Goal: Answer question/provide support: Share knowledge or assist other users

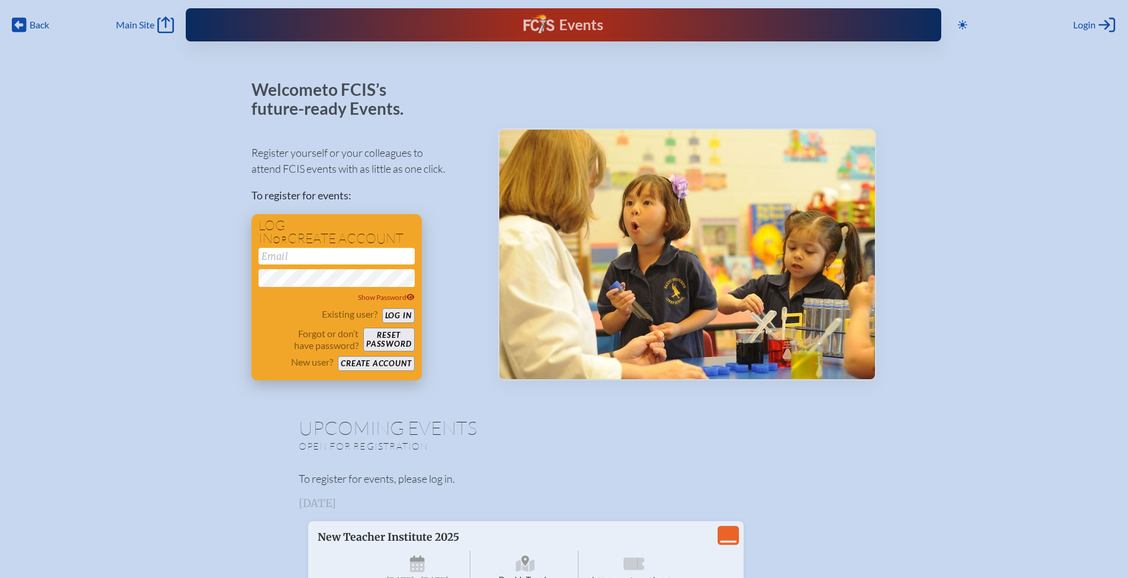
type input "[EMAIL_ADDRESS][DOMAIN_NAME]"
click at [395, 315] on button "Log in" at bounding box center [398, 315] width 33 height 15
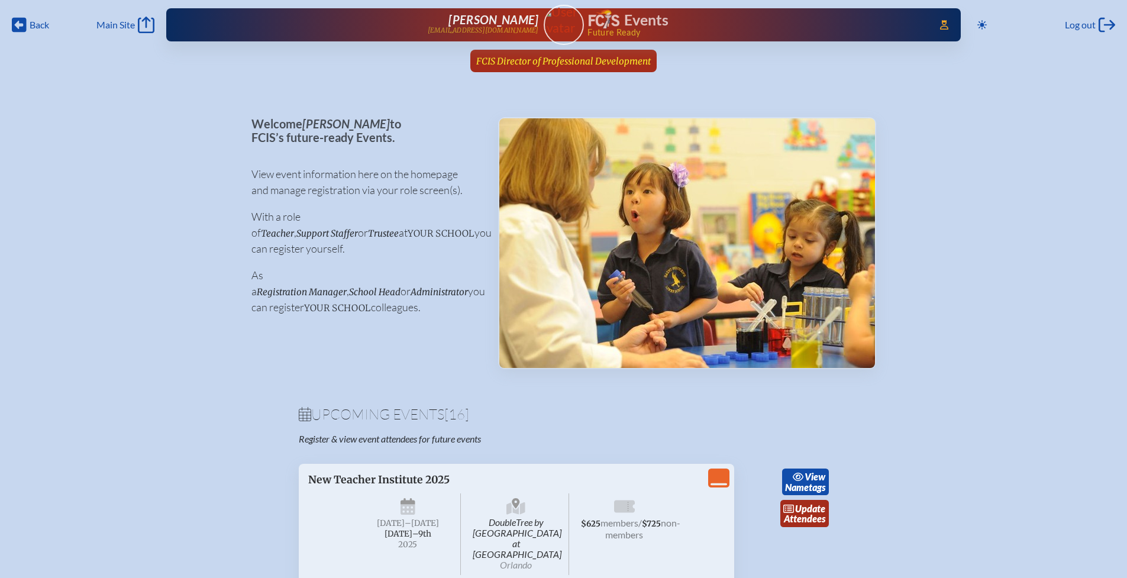
click at [618, 64] on span "FCIS Director of Professional Development" at bounding box center [563, 61] width 175 height 11
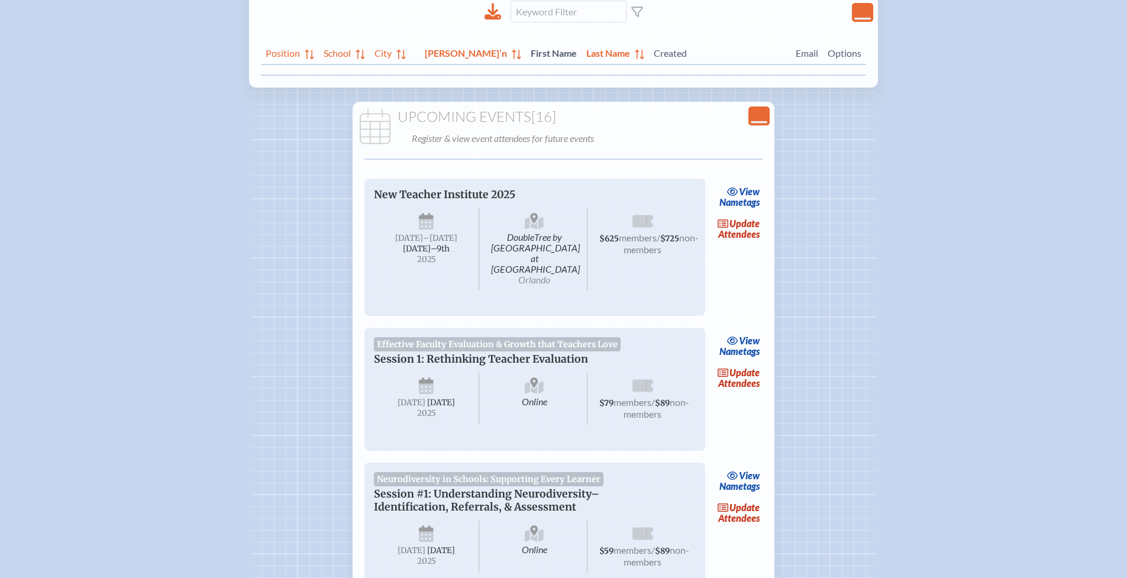
scroll to position [280, 0]
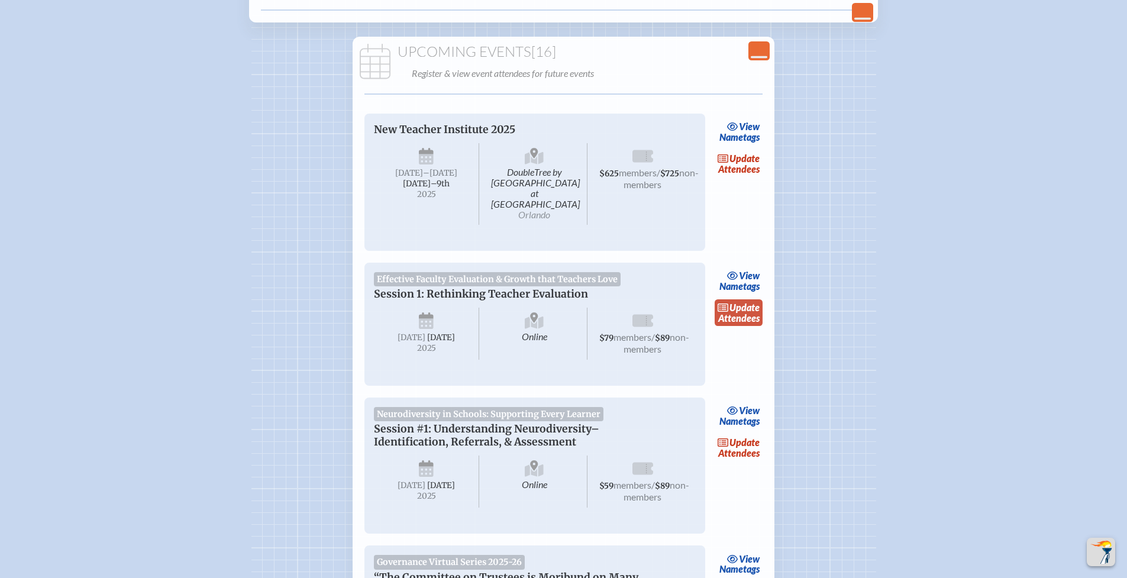
click at [752, 309] on link "update Attendees" at bounding box center [739, 312] width 49 height 27
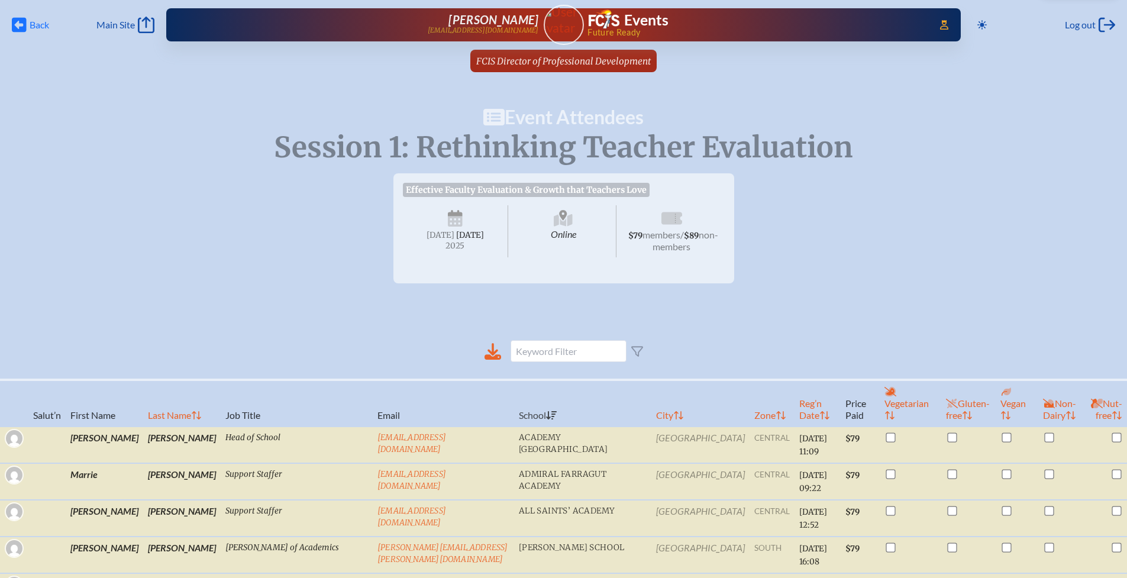
click at [27, 27] on span "Back Back" at bounding box center [30, 25] width 37 height 17
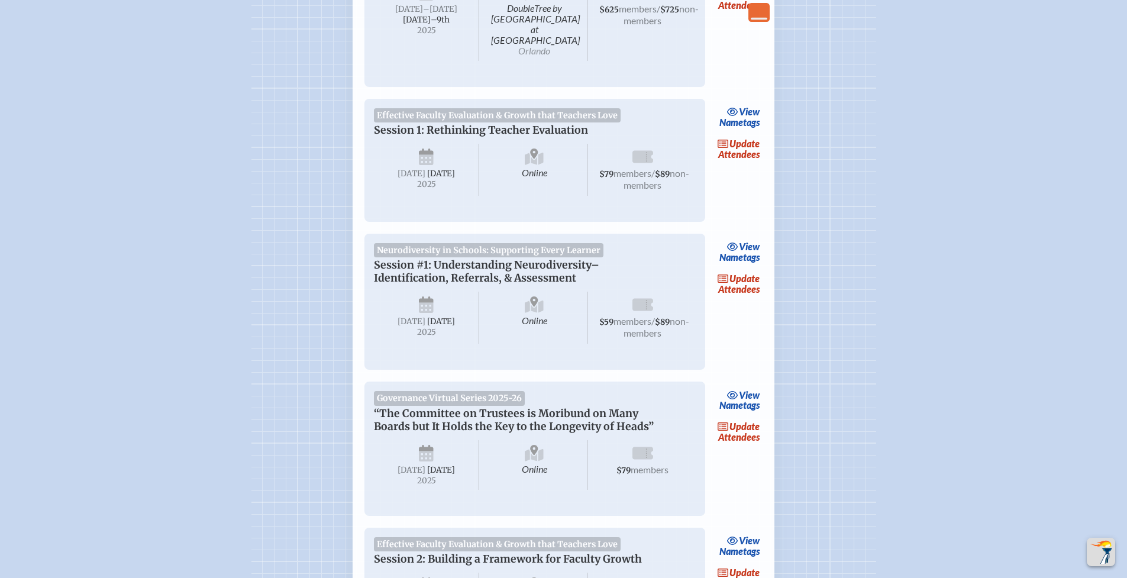
scroll to position [459, 0]
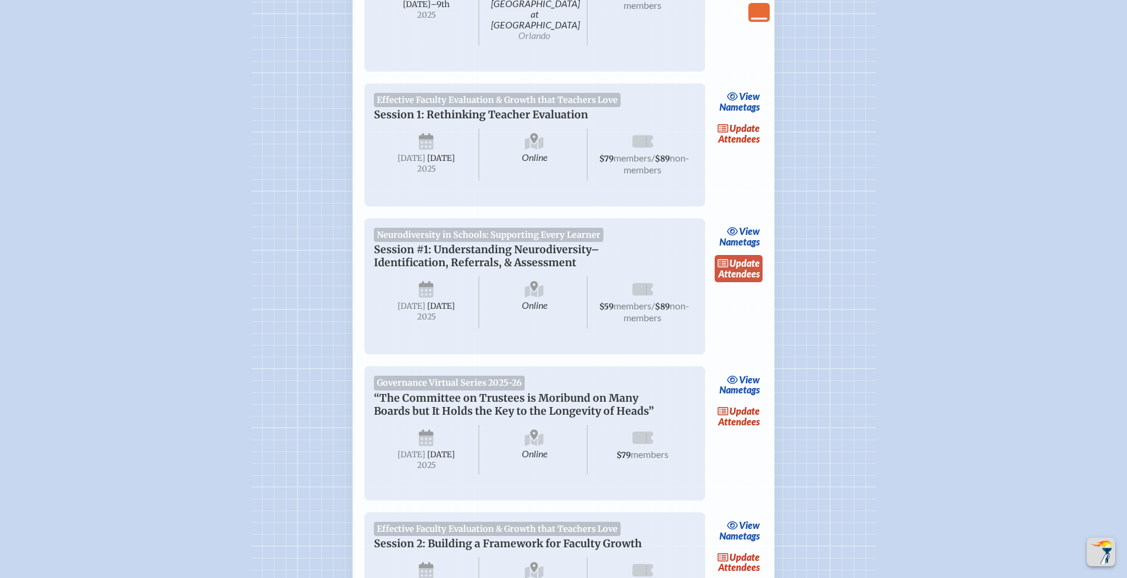
click at [735, 265] on link "update Attendees" at bounding box center [739, 268] width 49 height 27
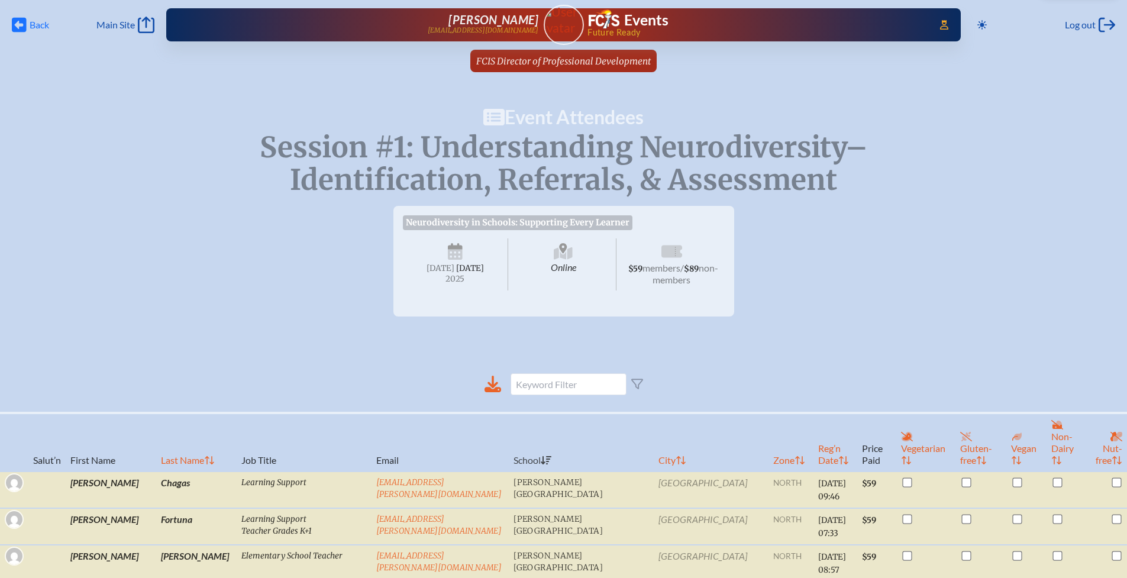
click at [28, 25] on span "Back Back" at bounding box center [30, 25] width 37 height 17
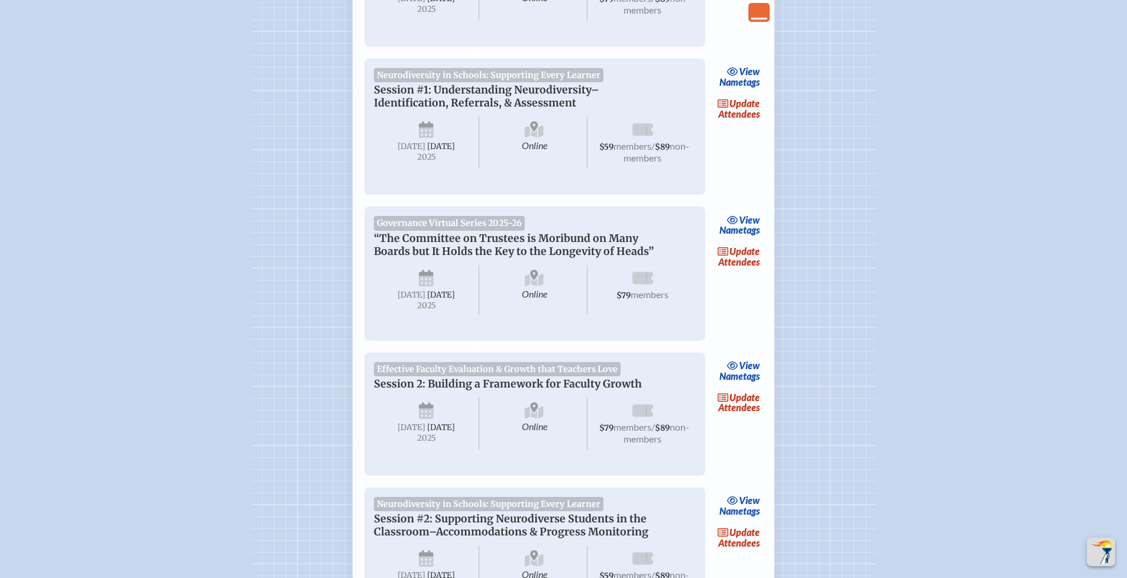
scroll to position [637, 0]
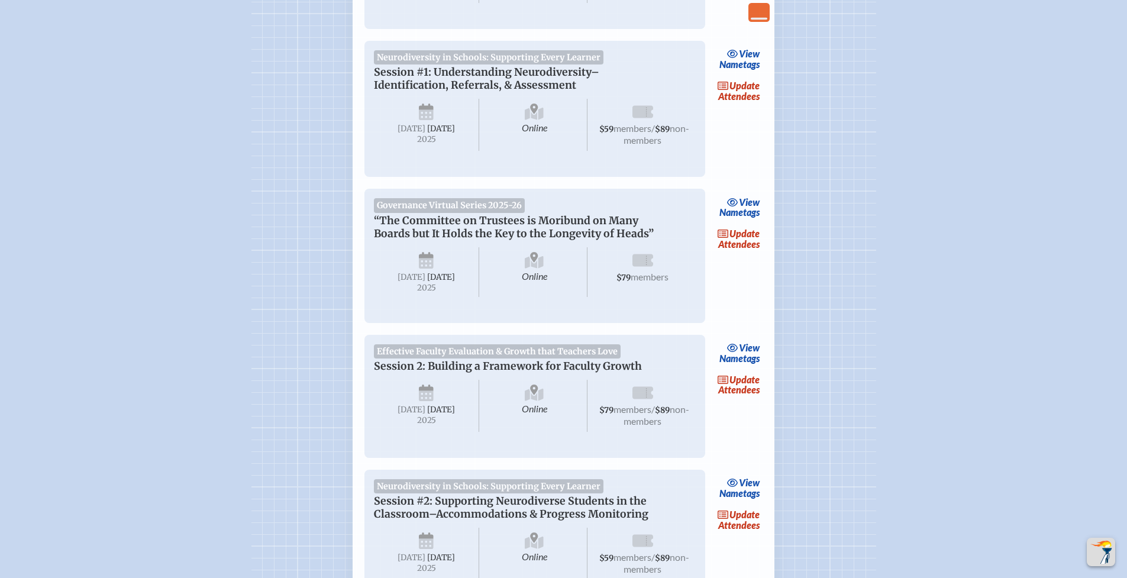
click at [733, 250] on link "update Attendees" at bounding box center [739, 238] width 49 height 27
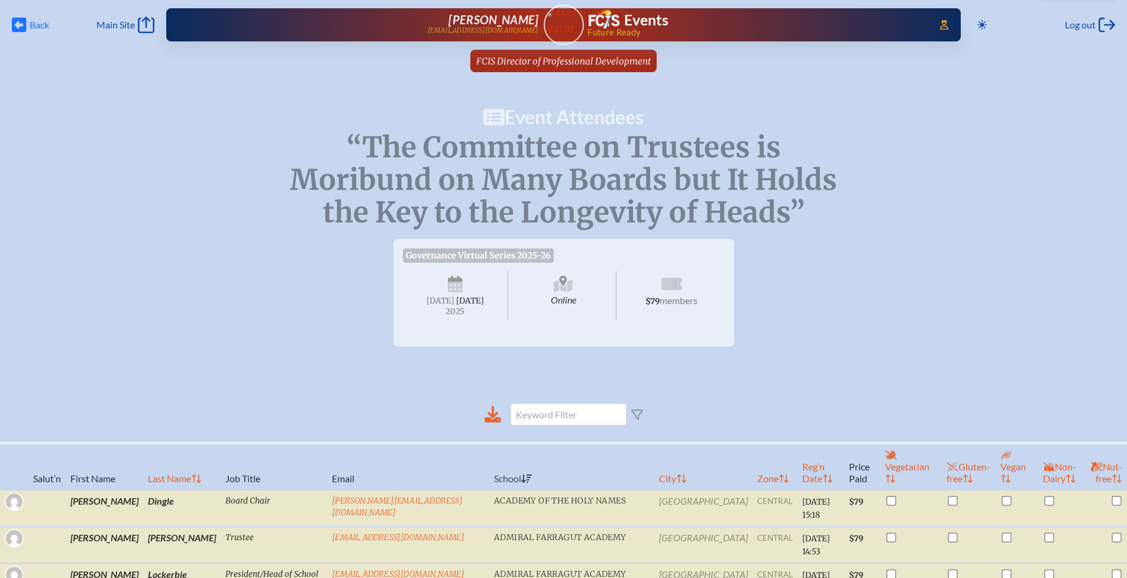
click at [23, 25] on icon at bounding box center [19, 25] width 15 height 15
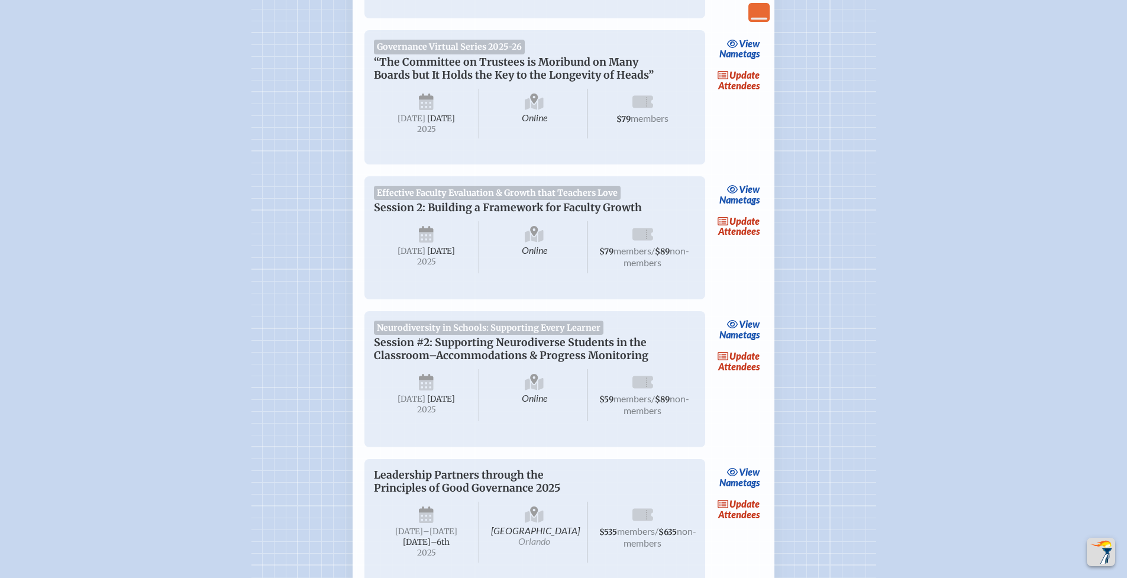
scroll to position [810, 0]
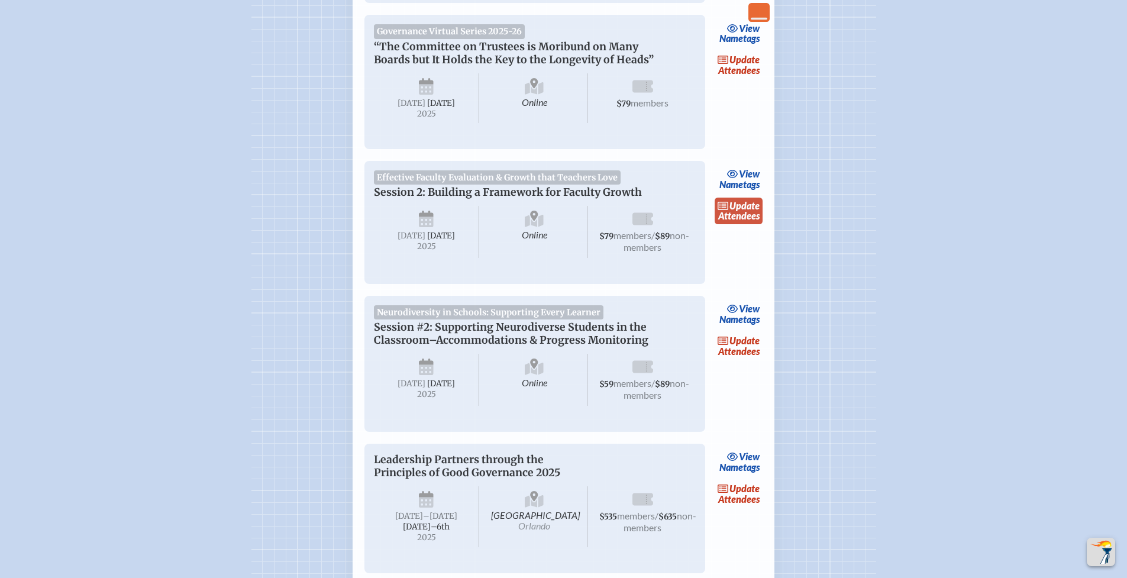
click at [730, 211] on span "update" at bounding box center [744, 205] width 30 height 11
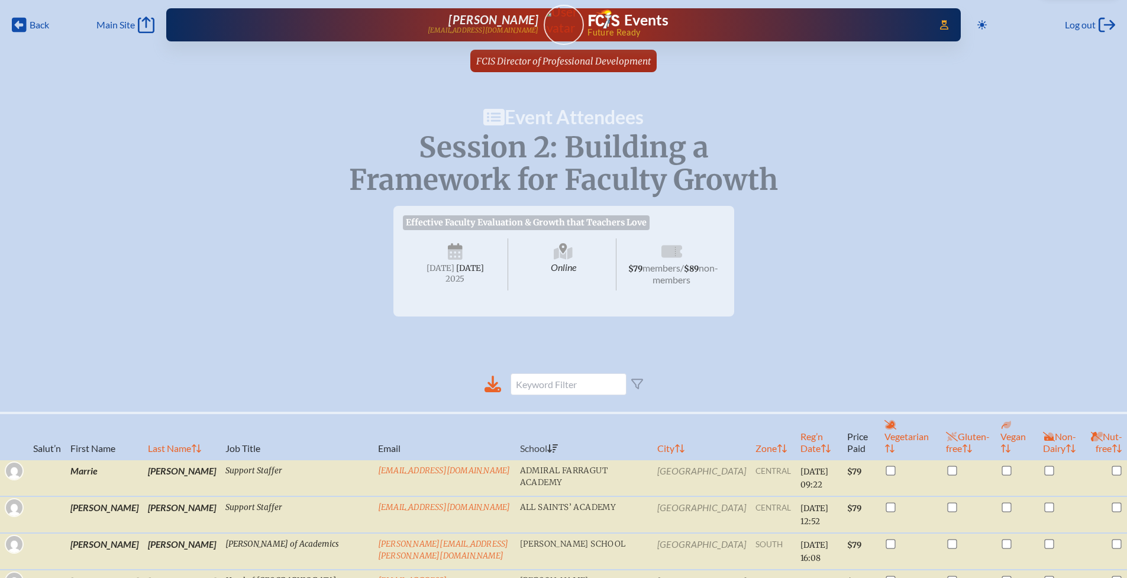
click at [24, 25] on icon at bounding box center [19, 25] width 15 height 15
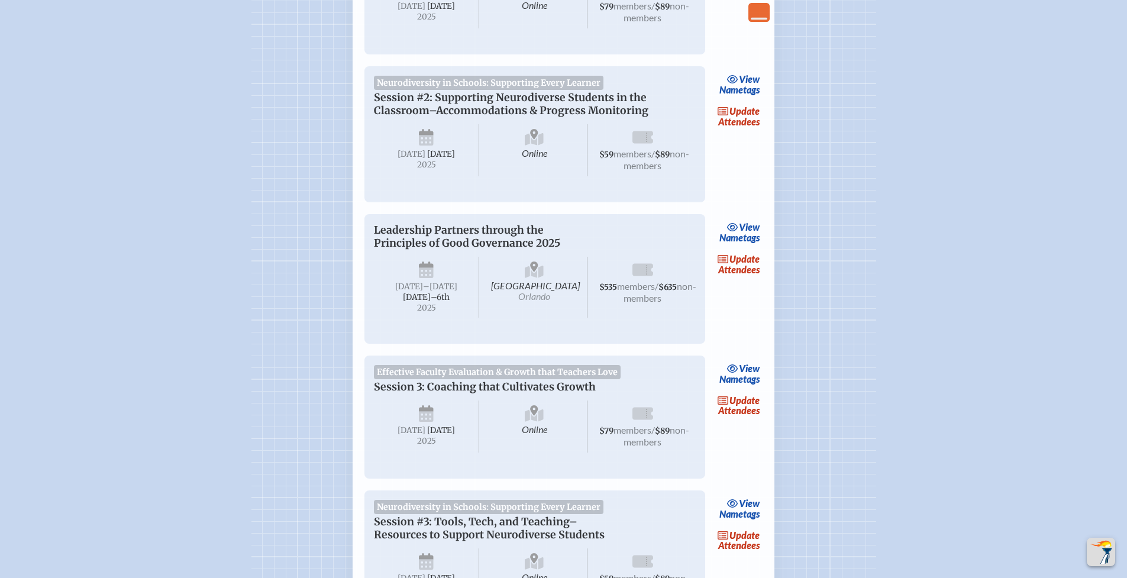
scroll to position [1041, 0]
click at [752, 116] on span "update" at bounding box center [744, 110] width 30 height 11
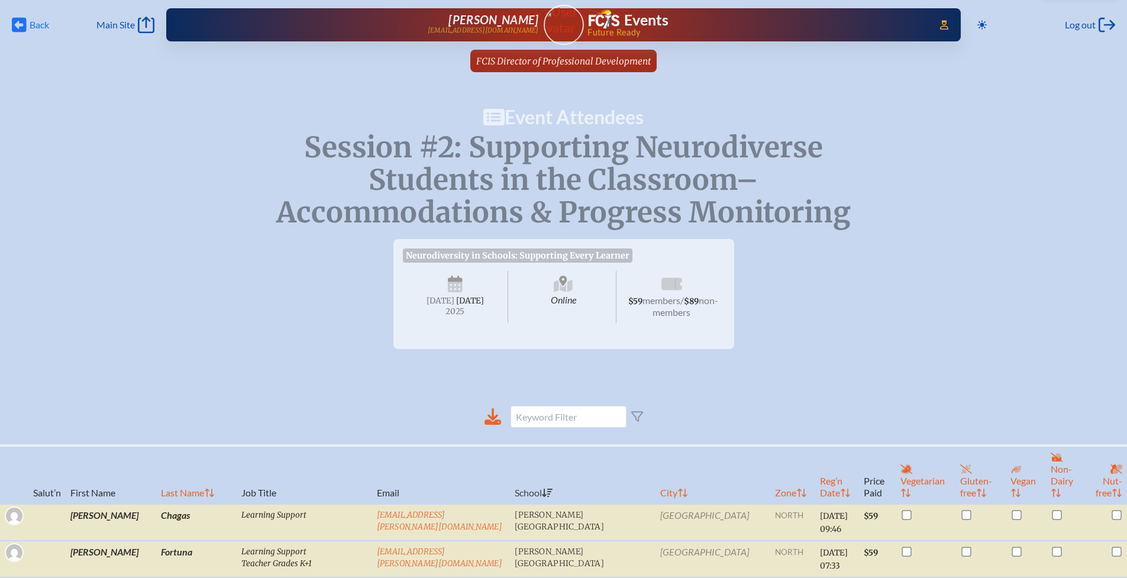
click at [25, 22] on icon at bounding box center [19, 25] width 15 height 15
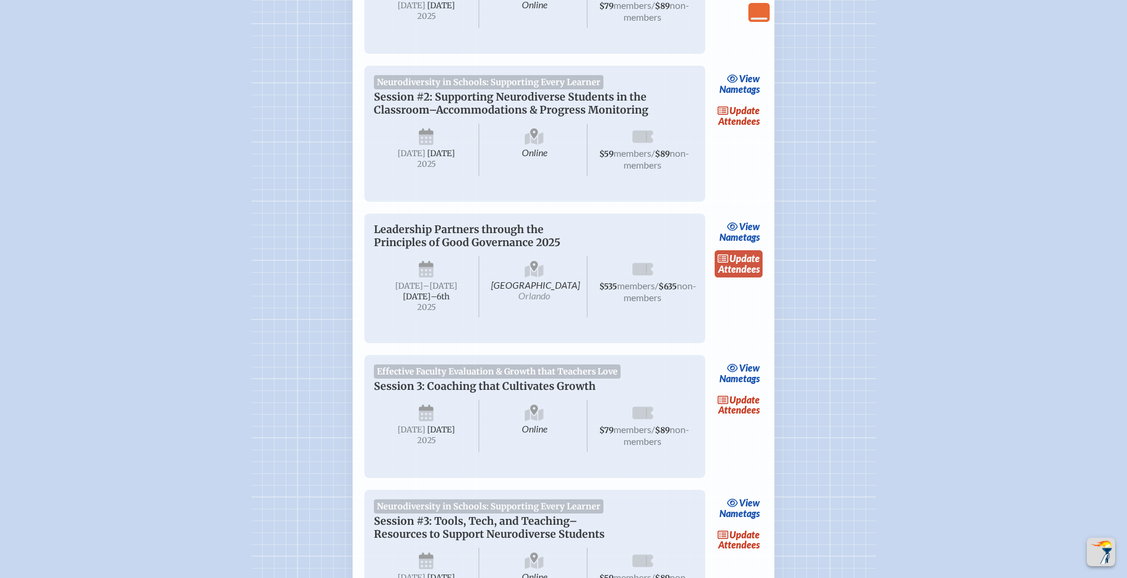
click at [750, 264] on span "update" at bounding box center [744, 258] width 30 height 11
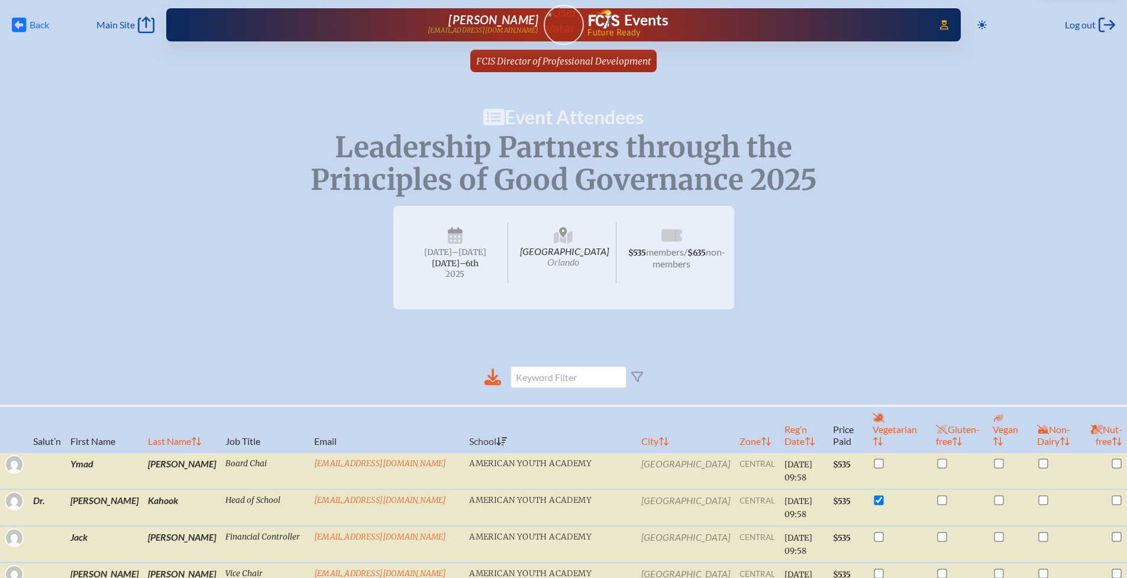
click at [27, 27] on span "Back Back" at bounding box center [30, 25] width 37 height 17
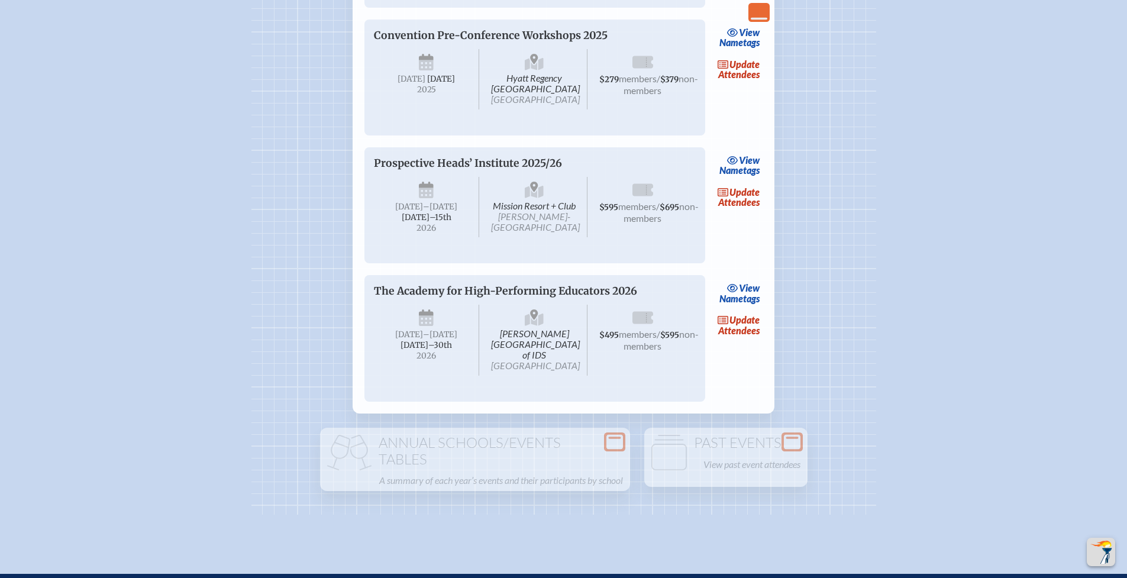
scroll to position [2395, 0]
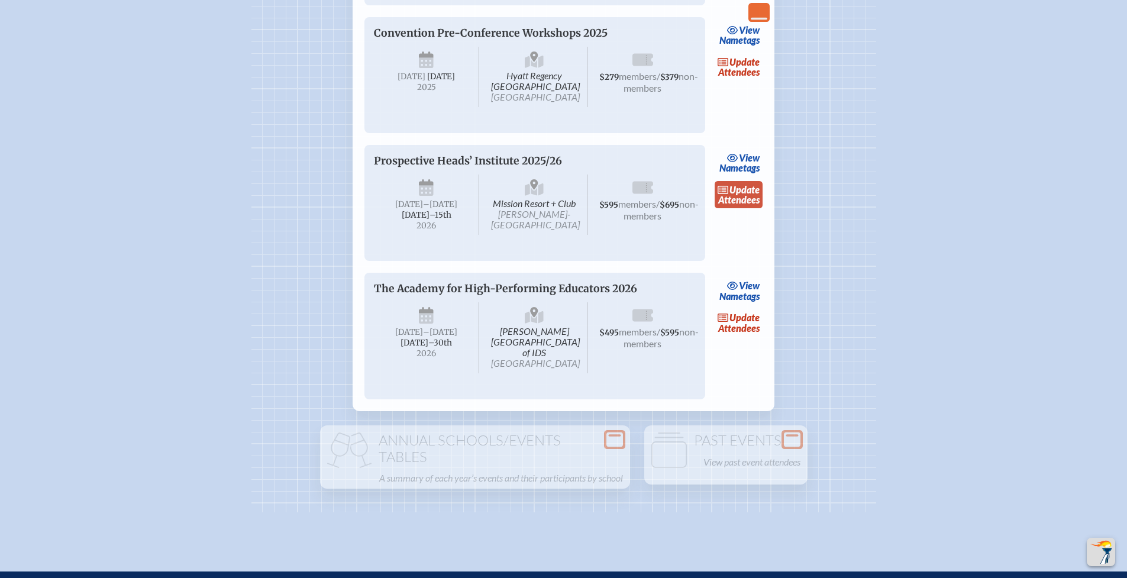
click at [751, 208] on link "update Attendees" at bounding box center [739, 194] width 49 height 27
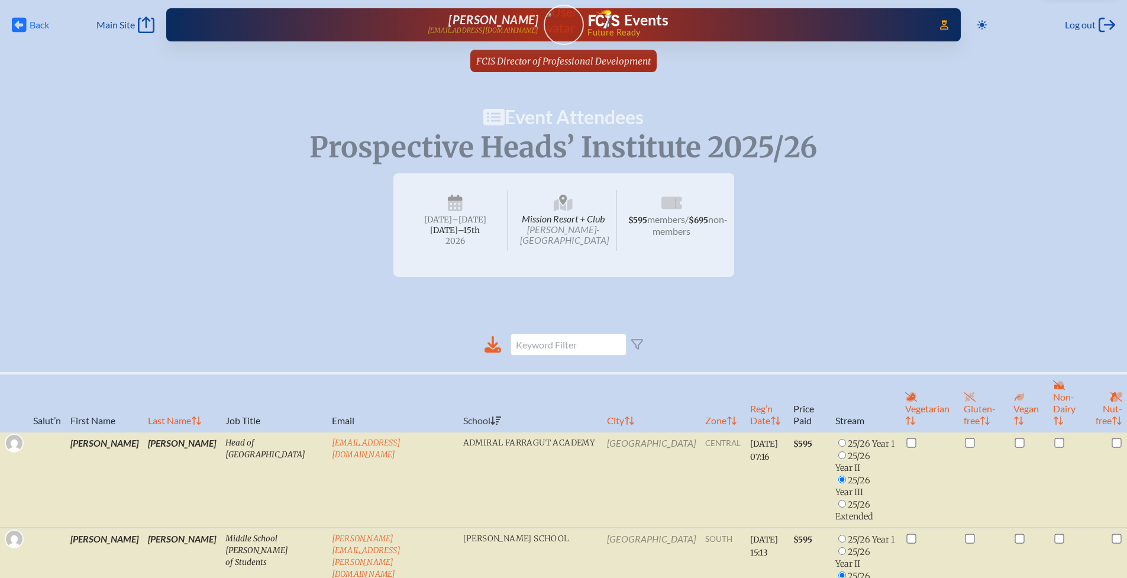
click at [25, 28] on icon at bounding box center [19, 25] width 15 height 15
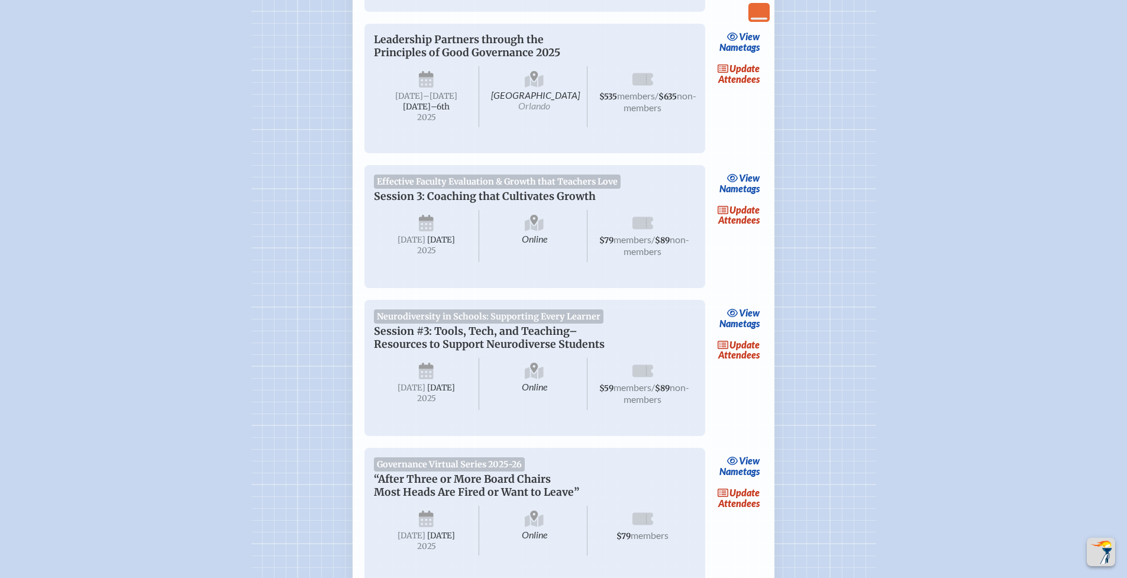
scroll to position [927, 0]
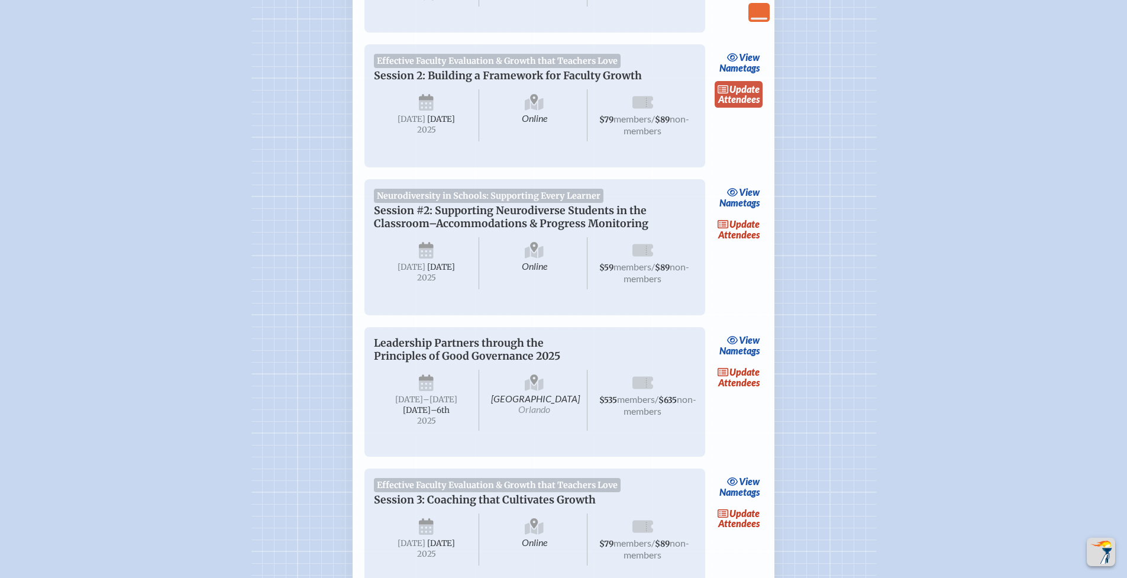
click at [749, 108] on link "update Attendees" at bounding box center [739, 94] width 49 height 27
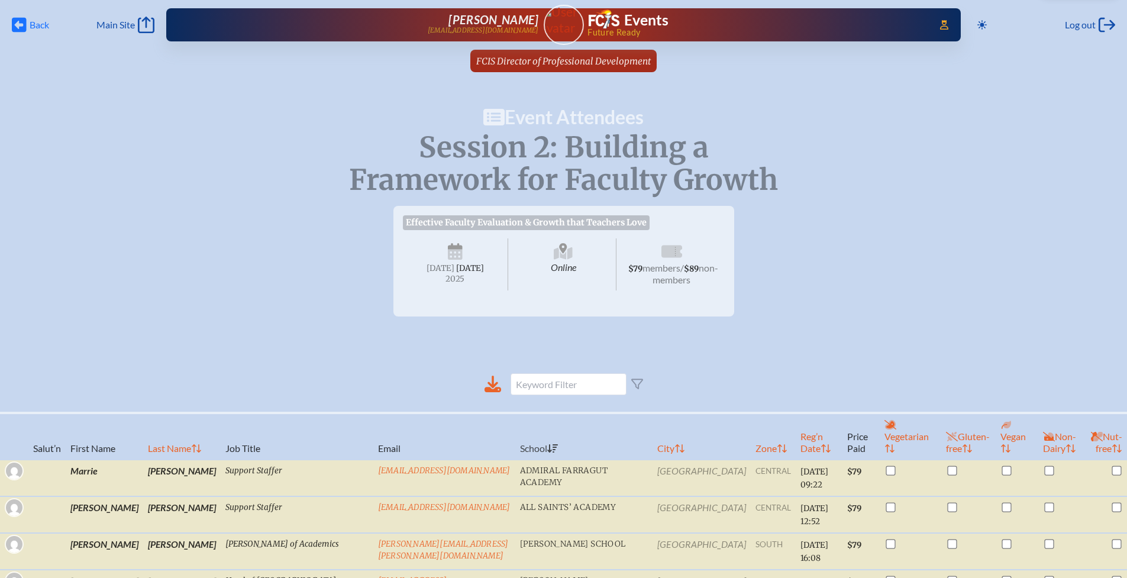
click at [37, 22] on span "Back" at bounding box center [40, 25] width 20 height 12
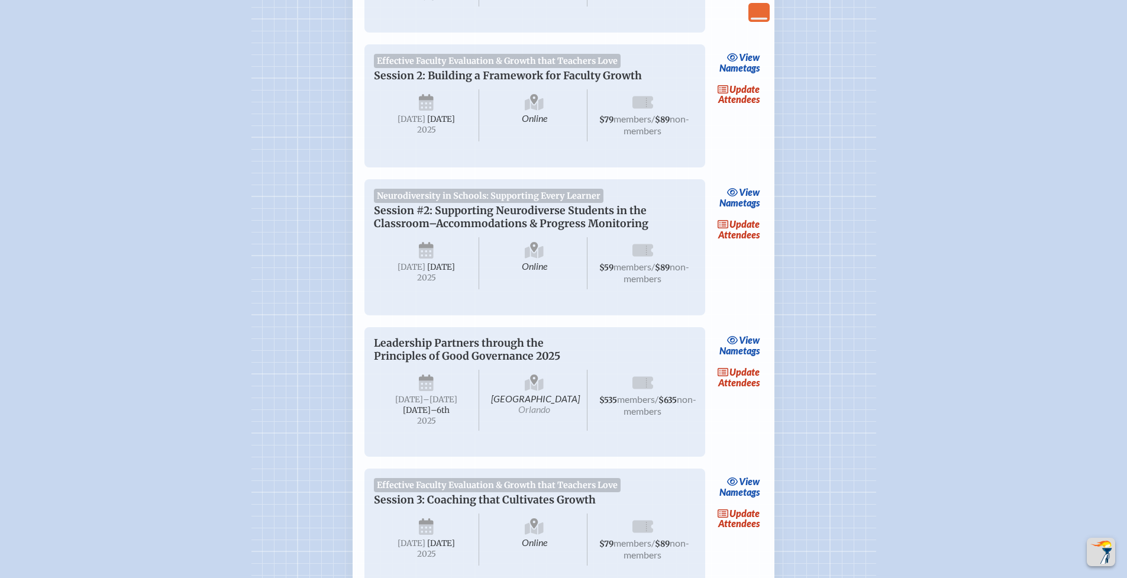
scroll to position [929, 0]
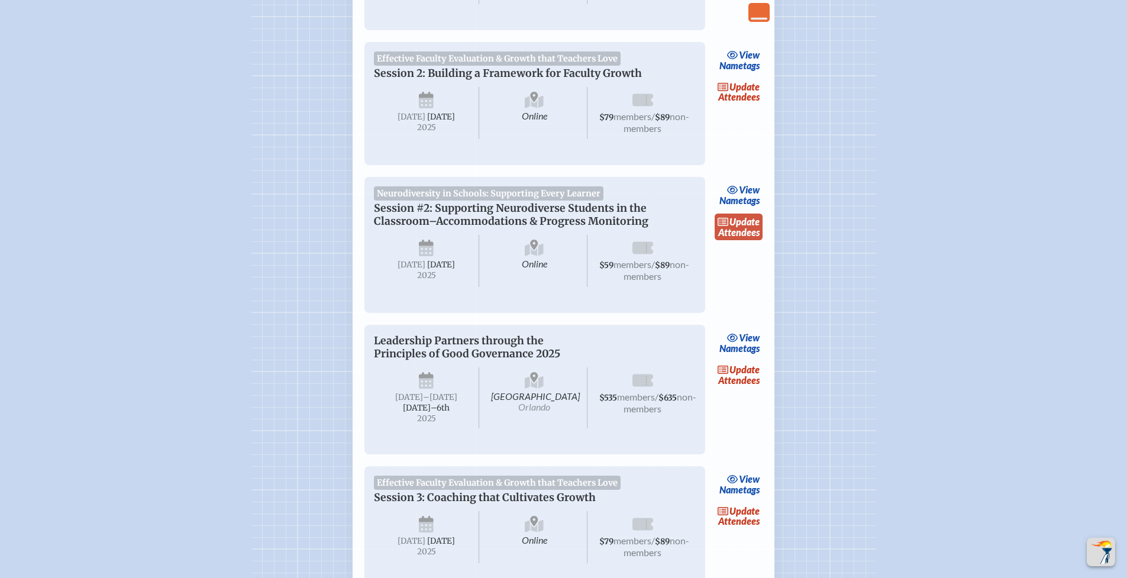
click at [729, 241] on link "update Attendees" at bounding box center [739, 227] width 49 height 27
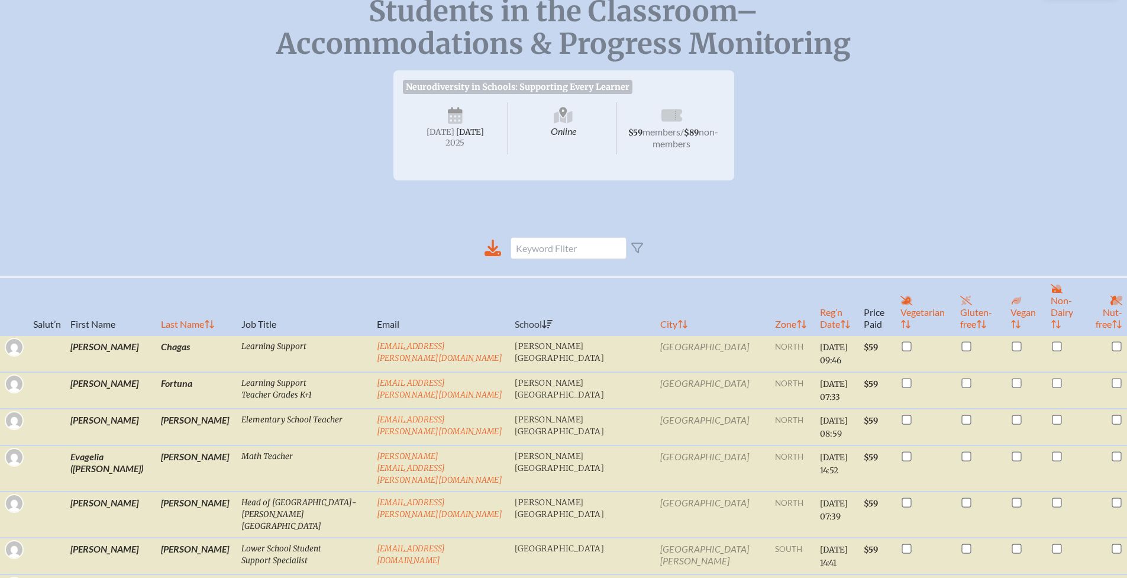
scroll to position [167, 0]
click at [815, 303] on th "Reg’n Date" at bounding box center [837, 307] width 44 height 59
checkbox input "false"
checkbox input "true"
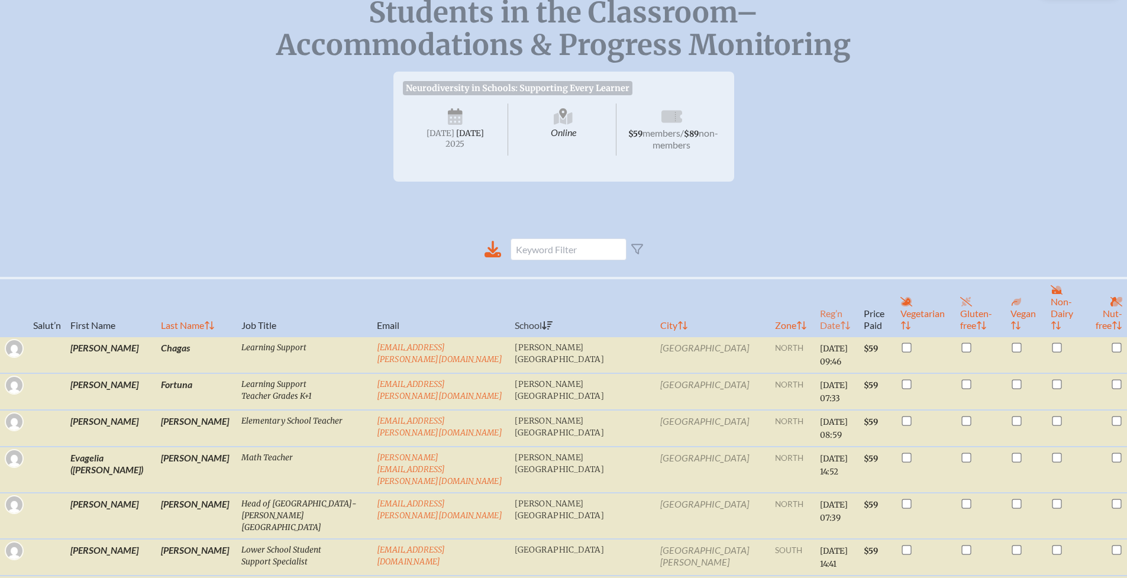
checkbox input "false"
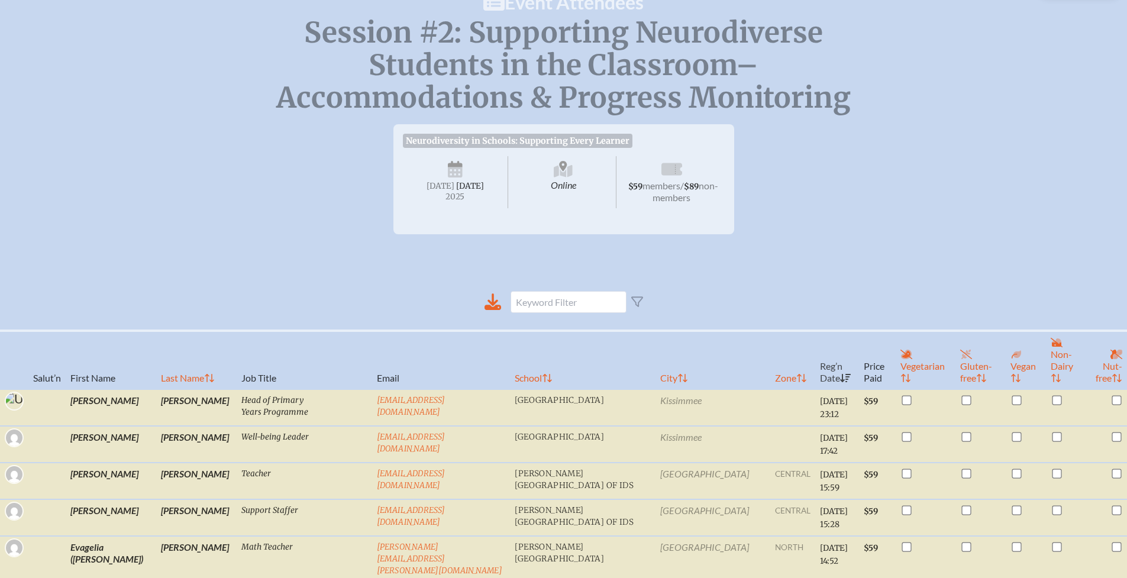
scroll to position [0, 0]
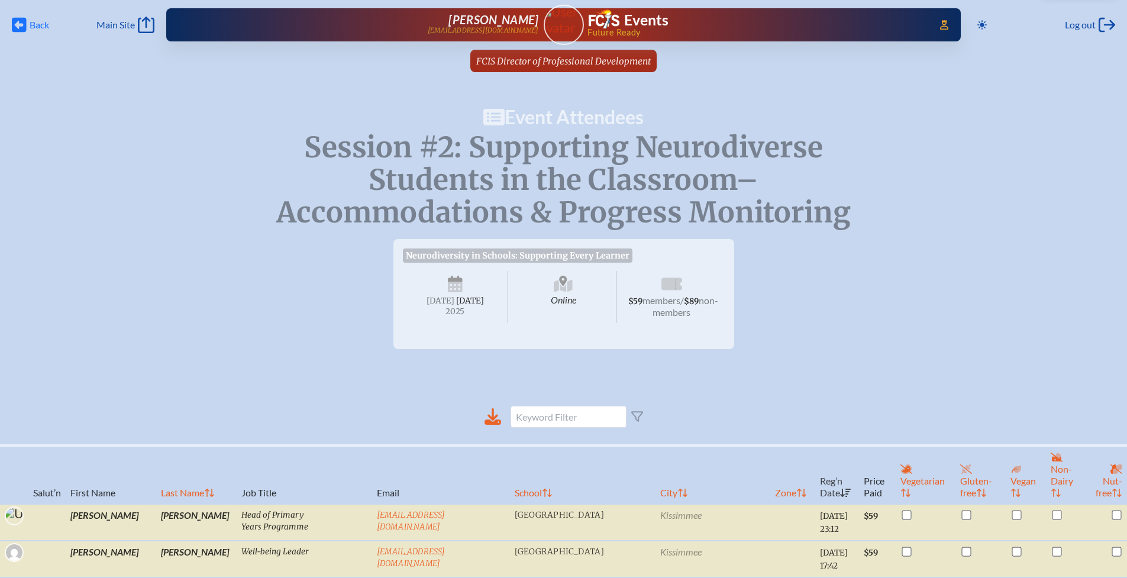
click at [22, 22] on icon at bounding box center [19, 25] width 15 height 15
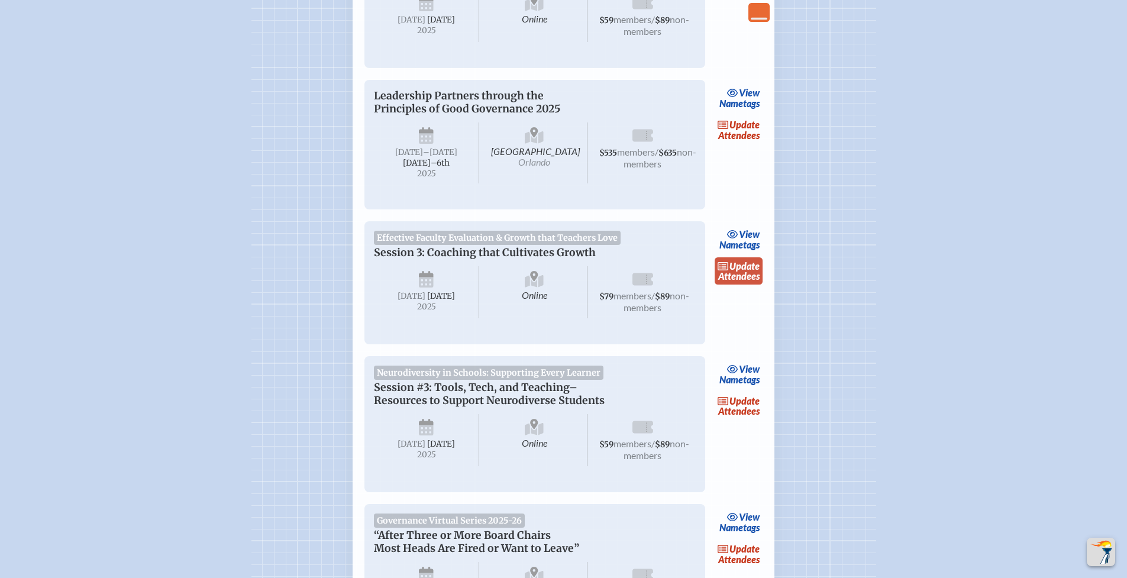
scroll to position [1175, 0]
click at [737, 271] on span "update" at bounding box center [744, 265] width 30 height 11
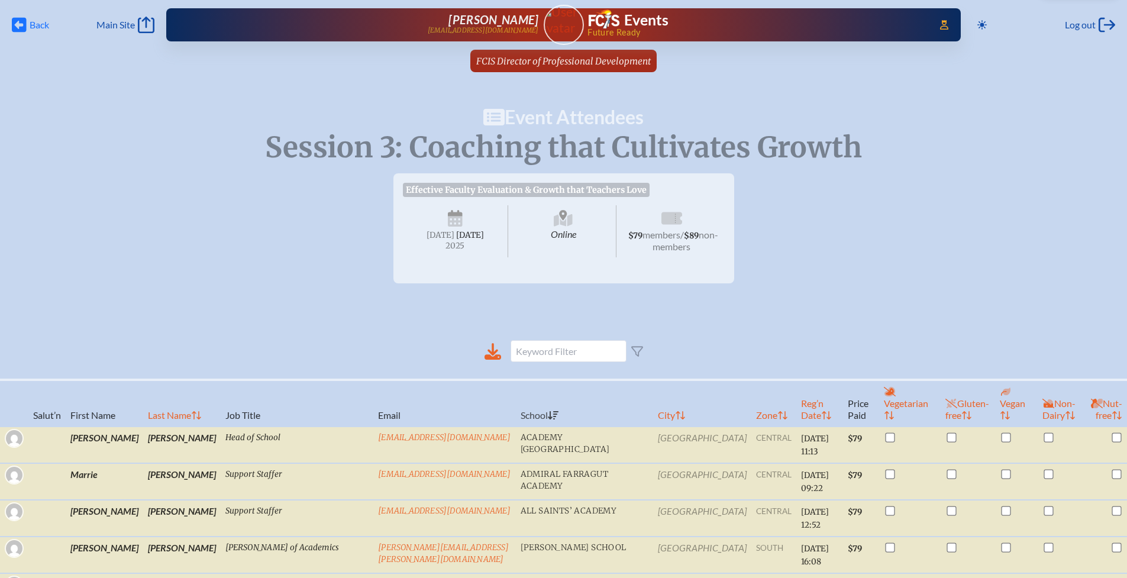
click at [23, 21] on icon at bounding box center [19, 25] width 15 height 15
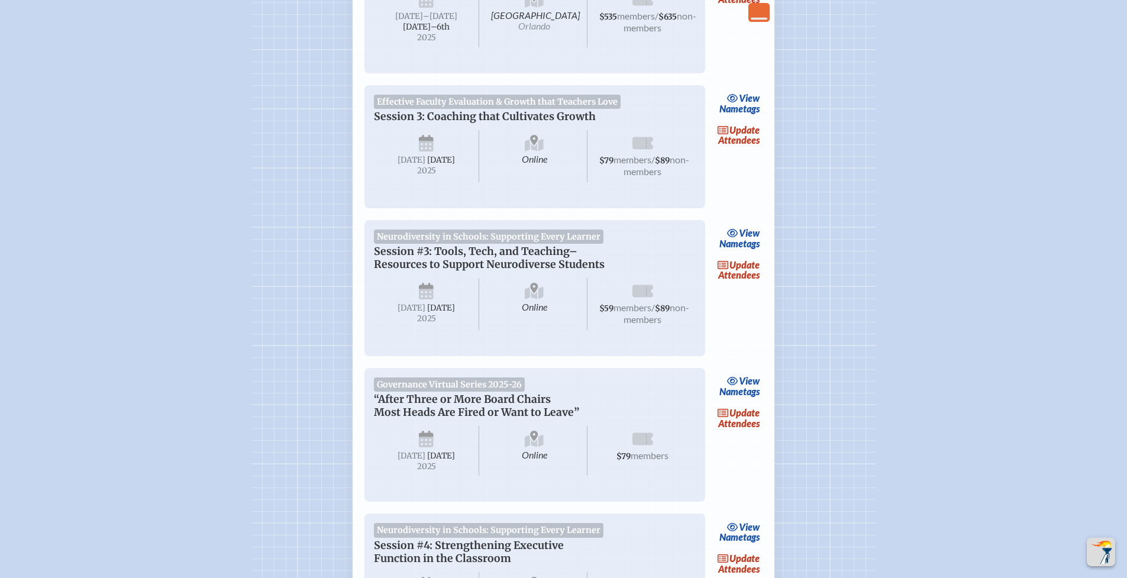
scroll to position [1318, 0]
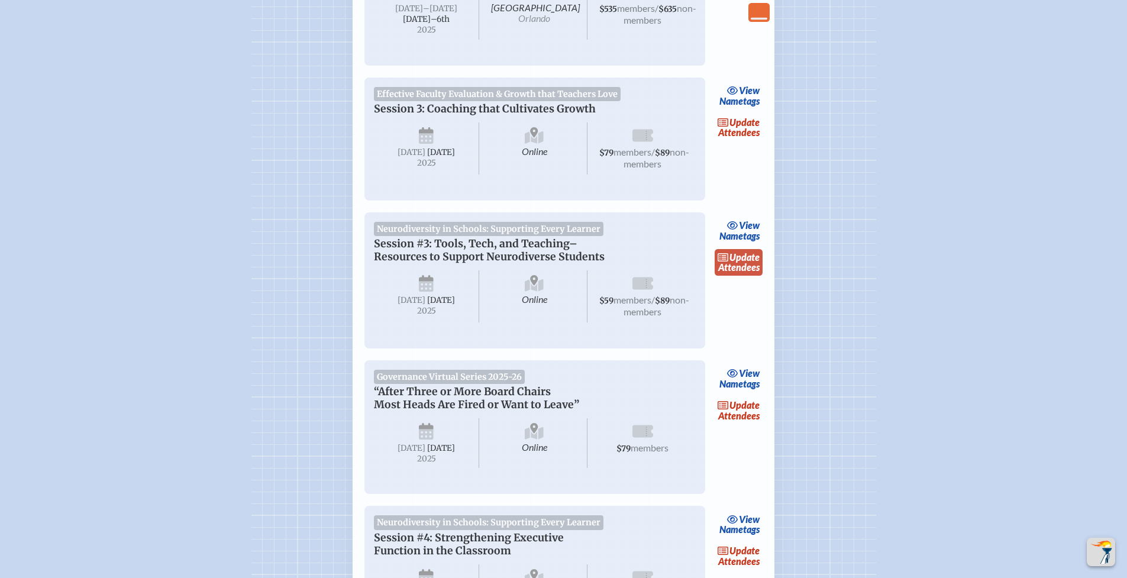
click at [748, 276] on link "update Attendees" at bounding box center [739, 262] width 49 height 27
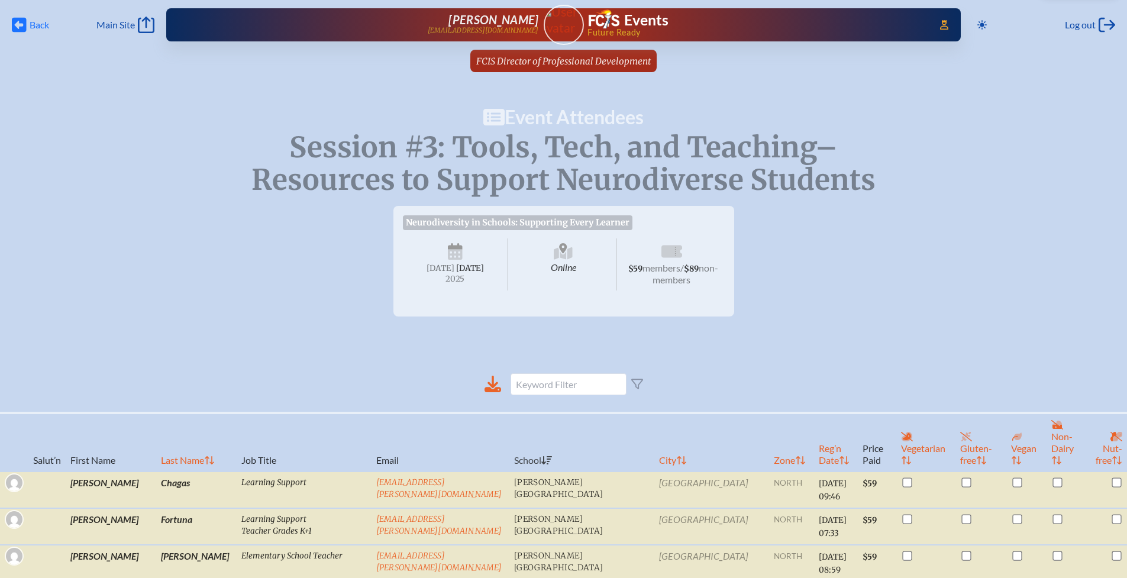
click at [27, 23] on span "Back Back" at bounding box center [30, 25] width 37 height 17
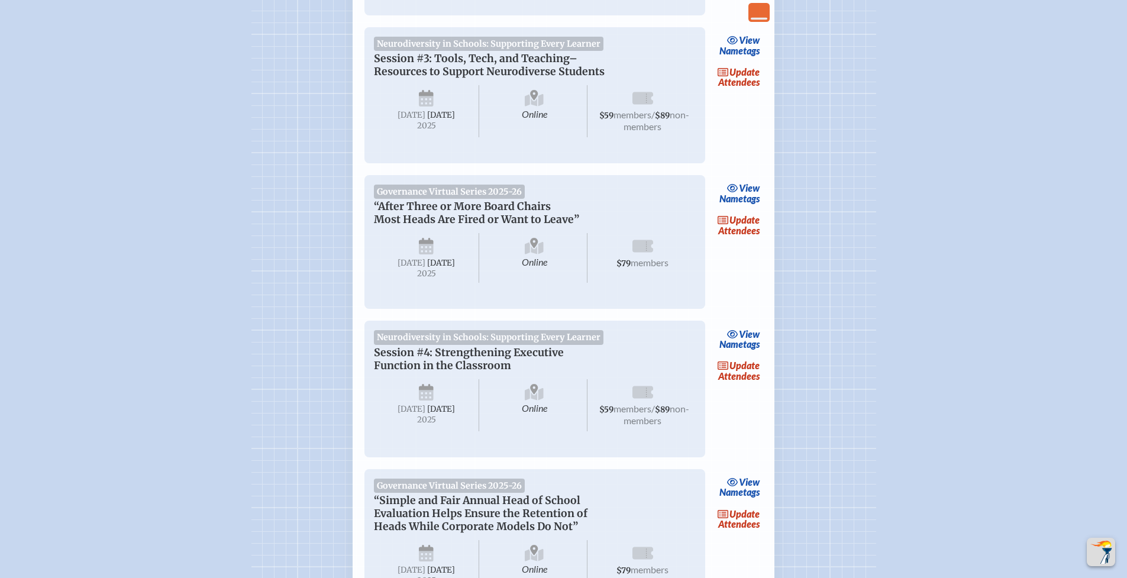
scroll to position [1543, 0]
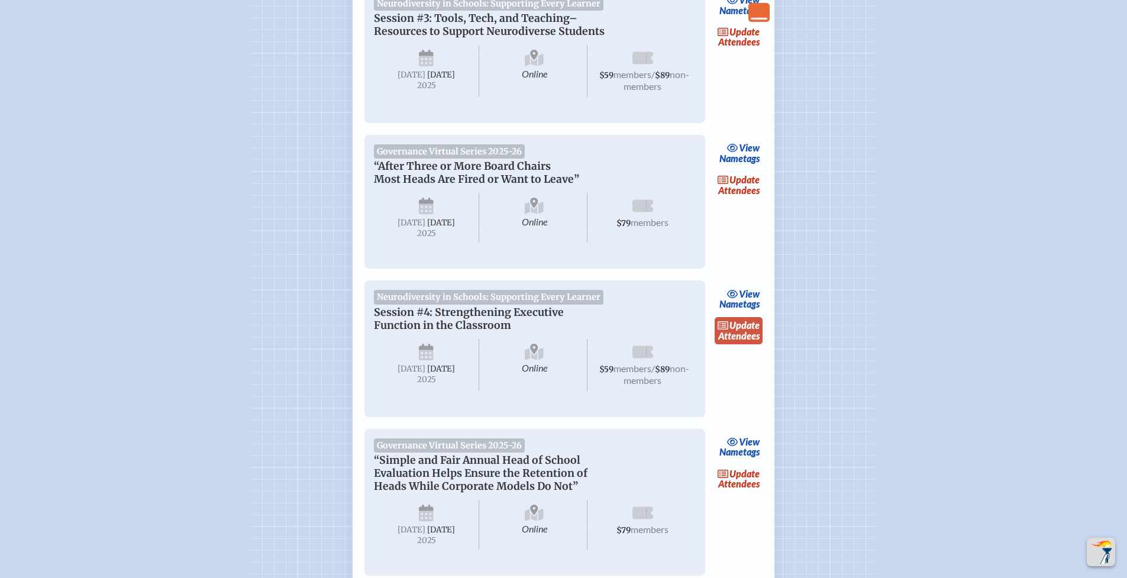
click at [744, 331] on span "update" at bounding box center [744, 324] width 30 height 11
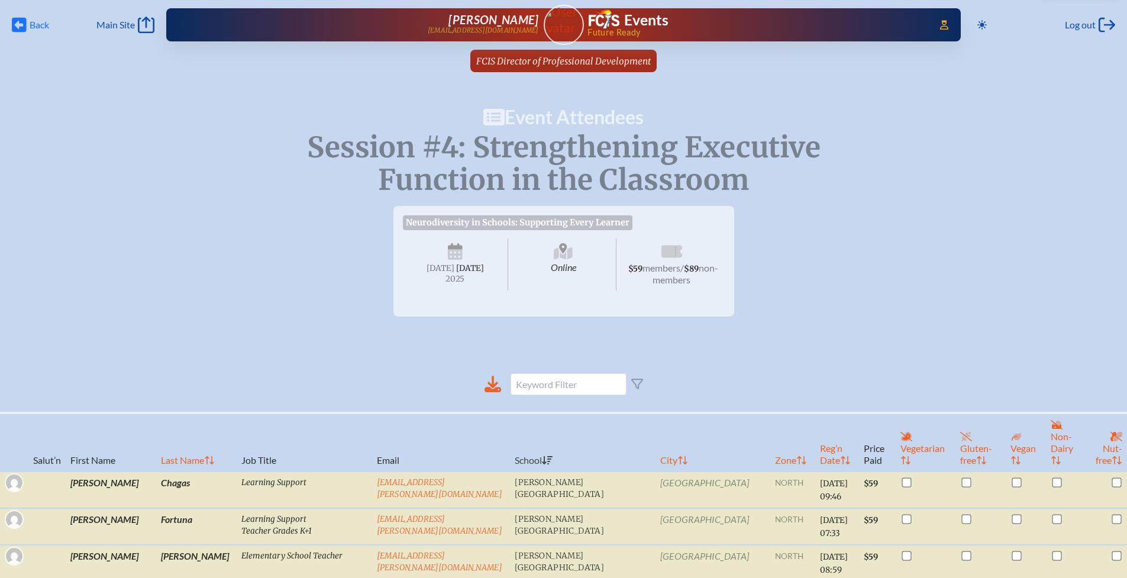
click at [42, 24] on span "Back" at bounding box center [40, 25] width 20 height 12
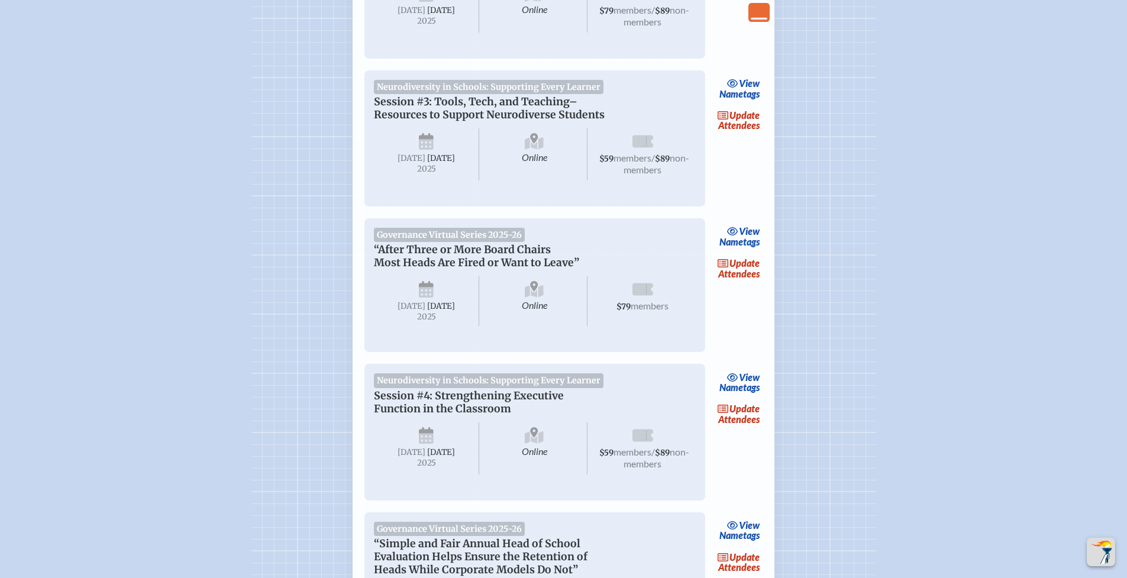
scroll to position [1459, 0]
click at [734, 269] on span "update" at bounding box center [744, 263] width 30 height 11
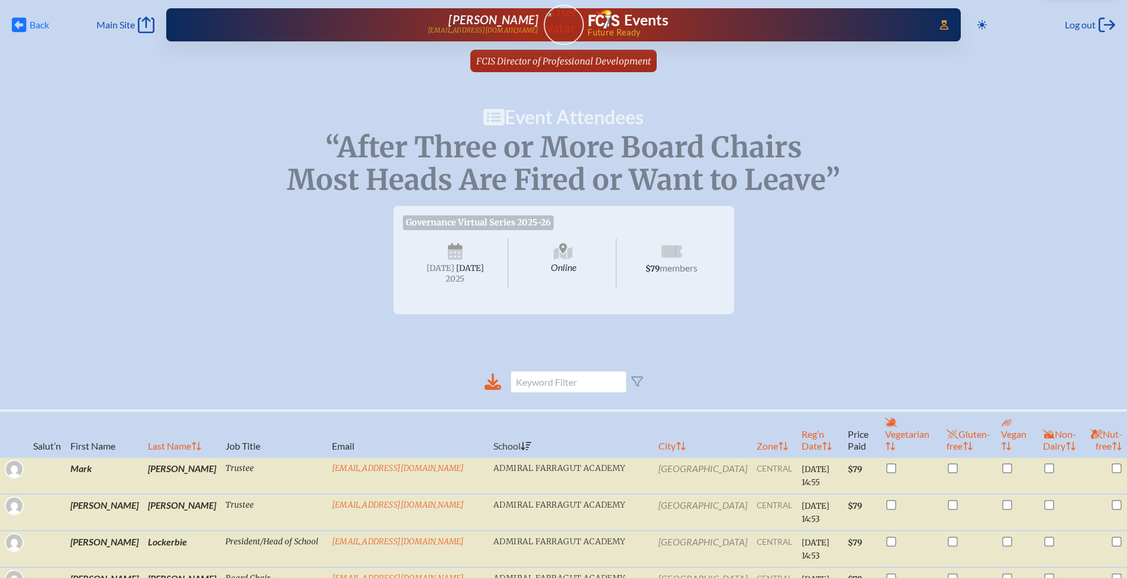
click at [27, 27] on span "Back Back" at bounding box center [30, 25] width 37 height 17
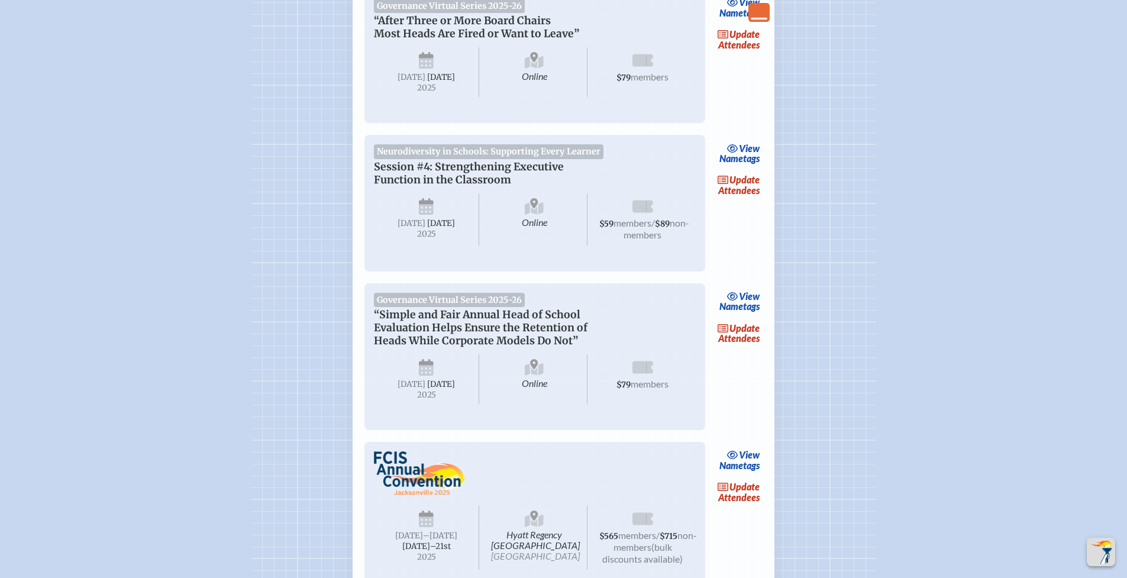
scroll to position [1695, 0]
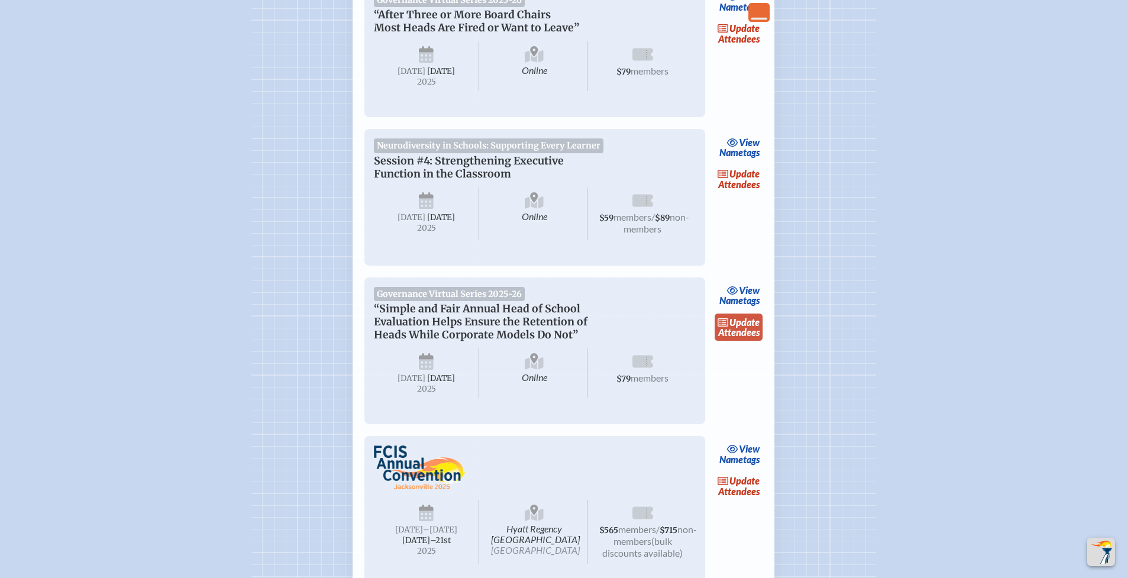
click at [741, 341] on link "update Attendees" at bounding box center [739, 327] width 49 height 27
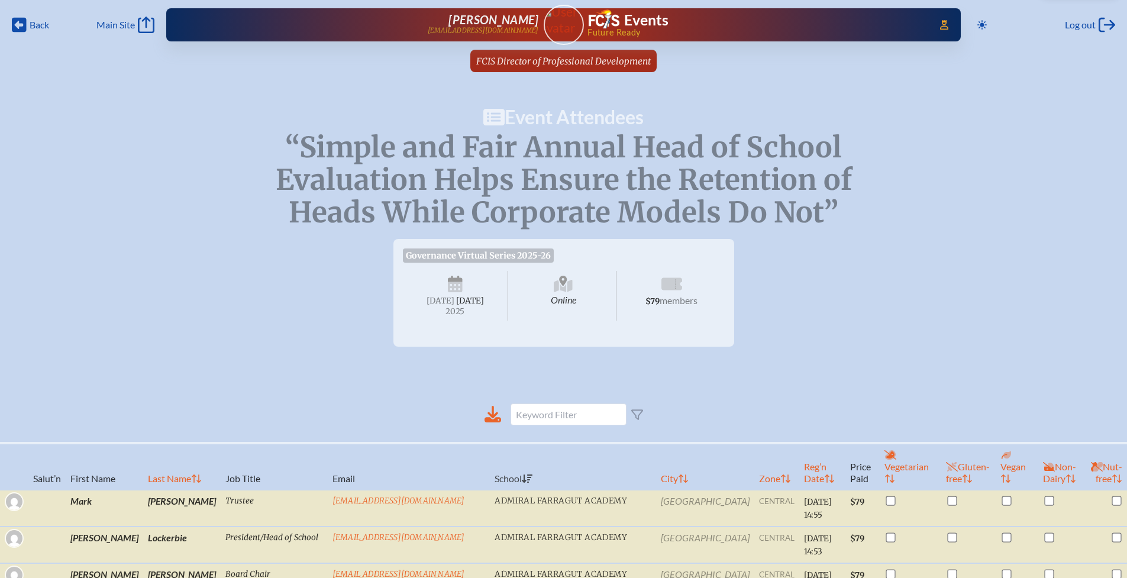
scroll to position [239, 0]
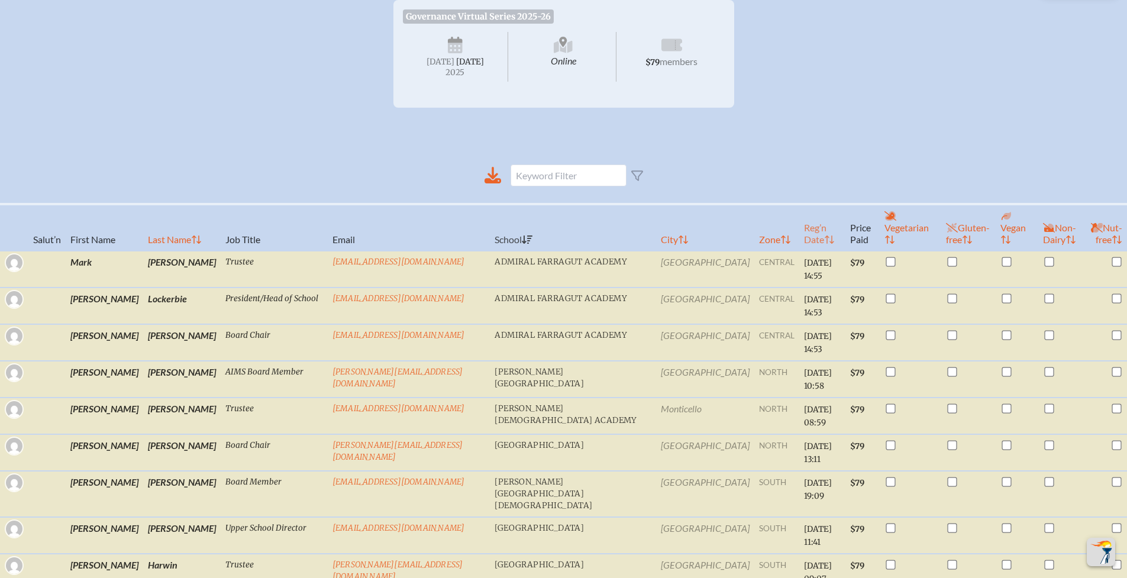
click at [799, 231] on th "Reg’n Date" at bounding box center [822, 227] width 47 height 47
checkbox input "false"
checkbox input "true"
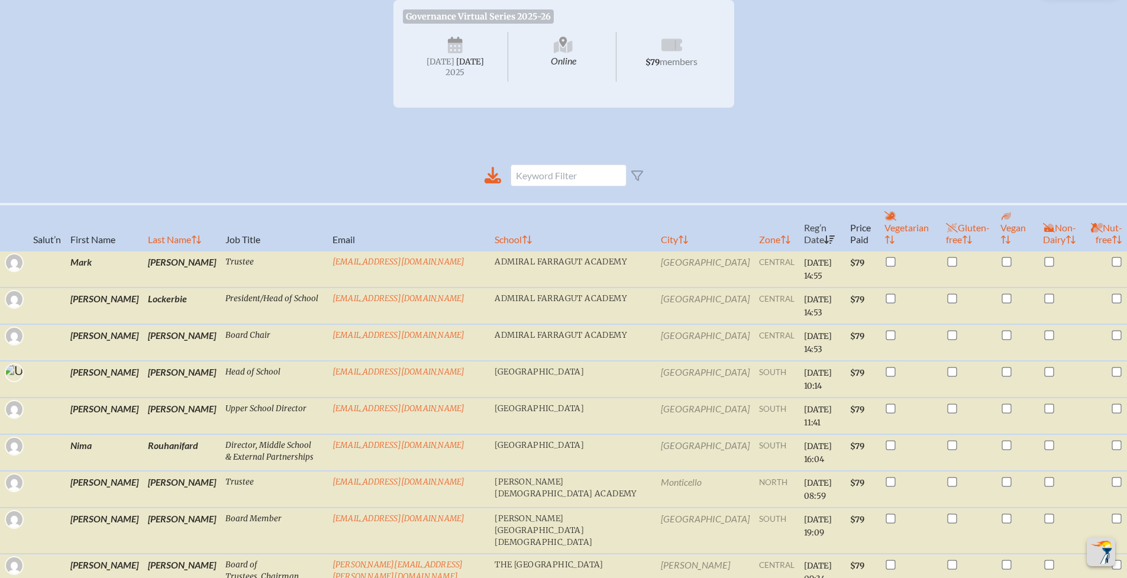
scroll to position [237, 0]
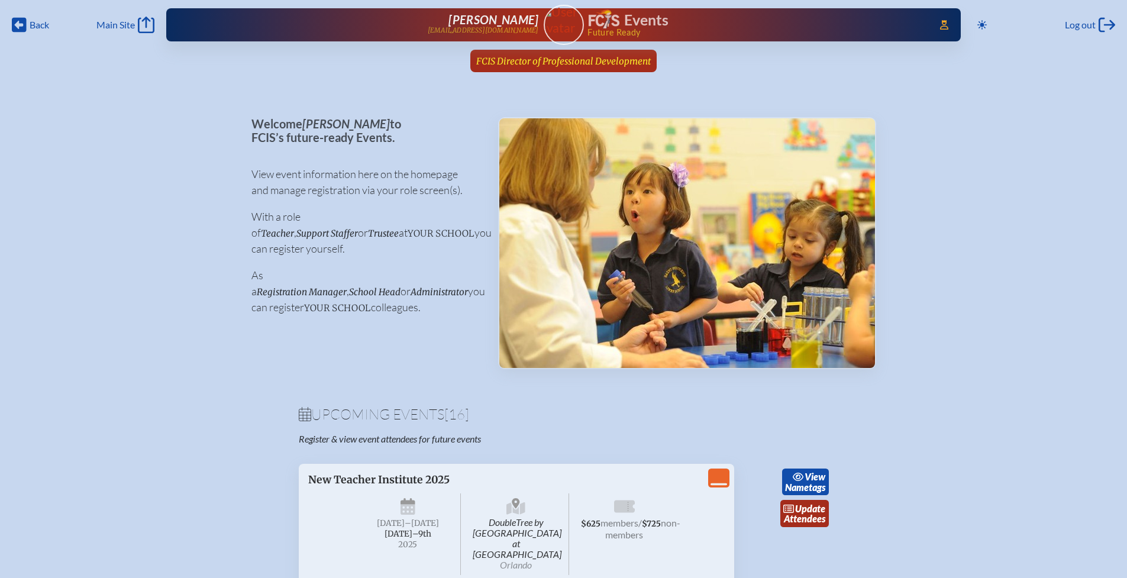
click at [570, 60] on span "FCIS Director of Professional Development" at bounding box center [563, 61] width 175 height 11
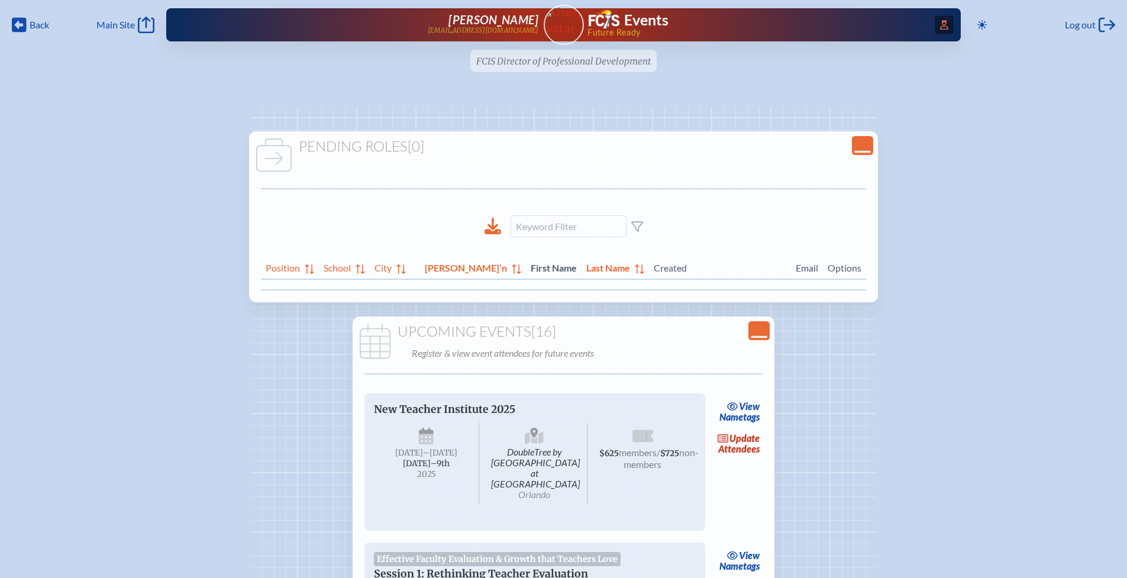
click at [941, 29] on icon at bounding box center [944, 24] width 8 height 9
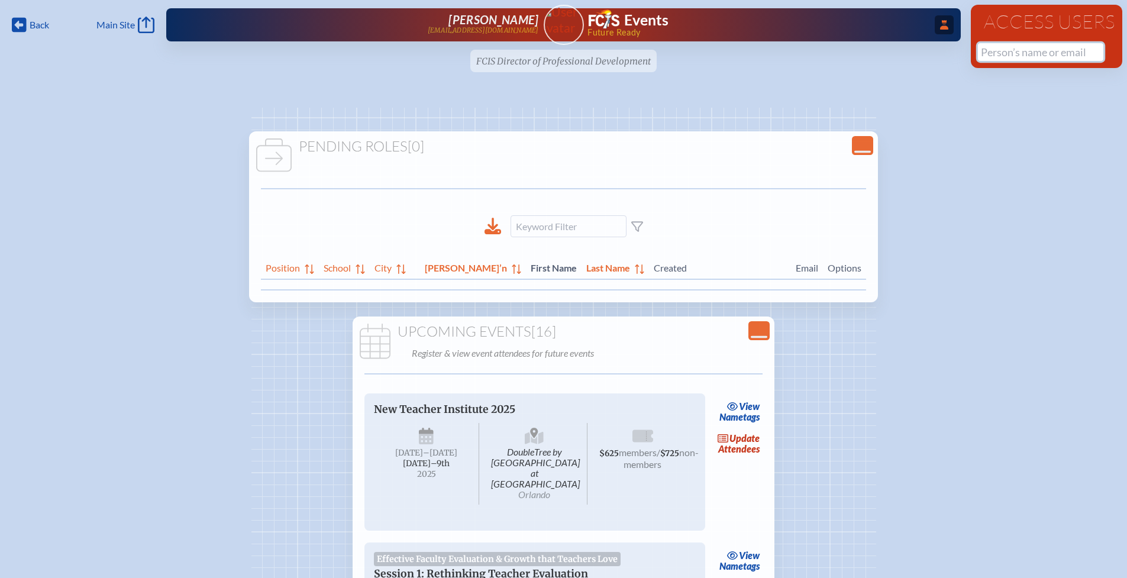
click at [996, 51] on input "text" at bounding box center [1040, 52] width 125 height 18
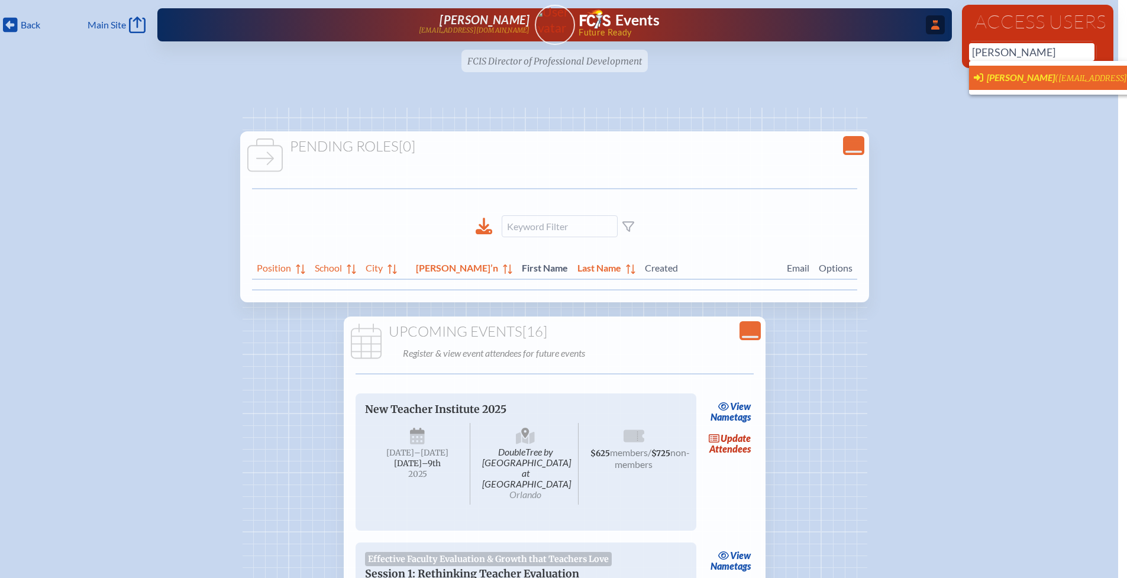
click at [1027, 78] on span "Derek Daly" at bounding box center [1021, 77] width 68 height 11
type input "[EMAIL_ADDRESS][DOMAIN_NAME]"
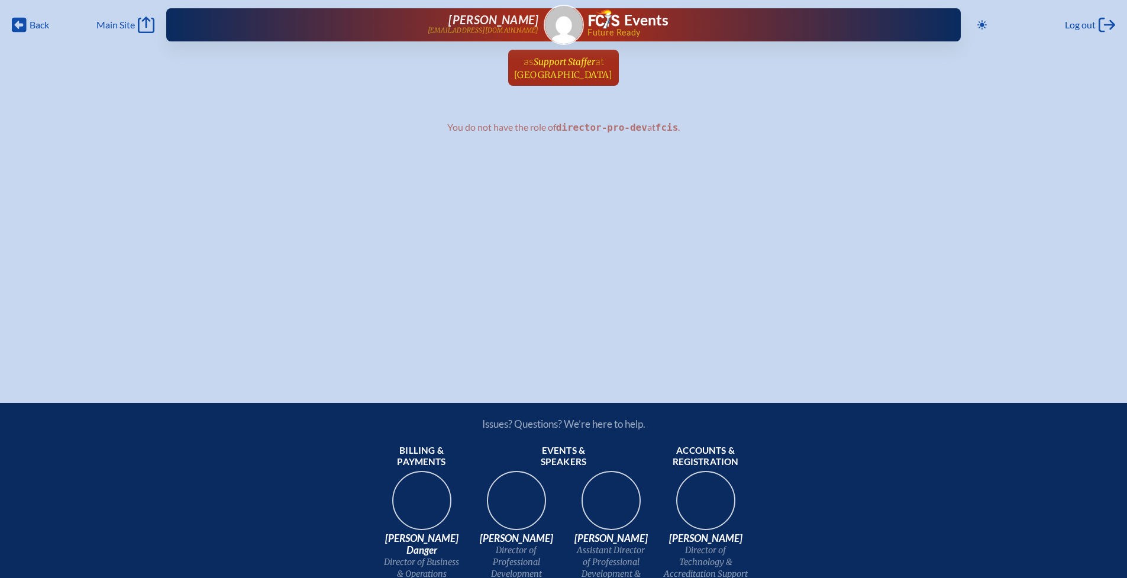
click at [571, 77] on span "[GEOGRAPHIC_DATA]" at bounding box center [563, 74] width 99 height 11
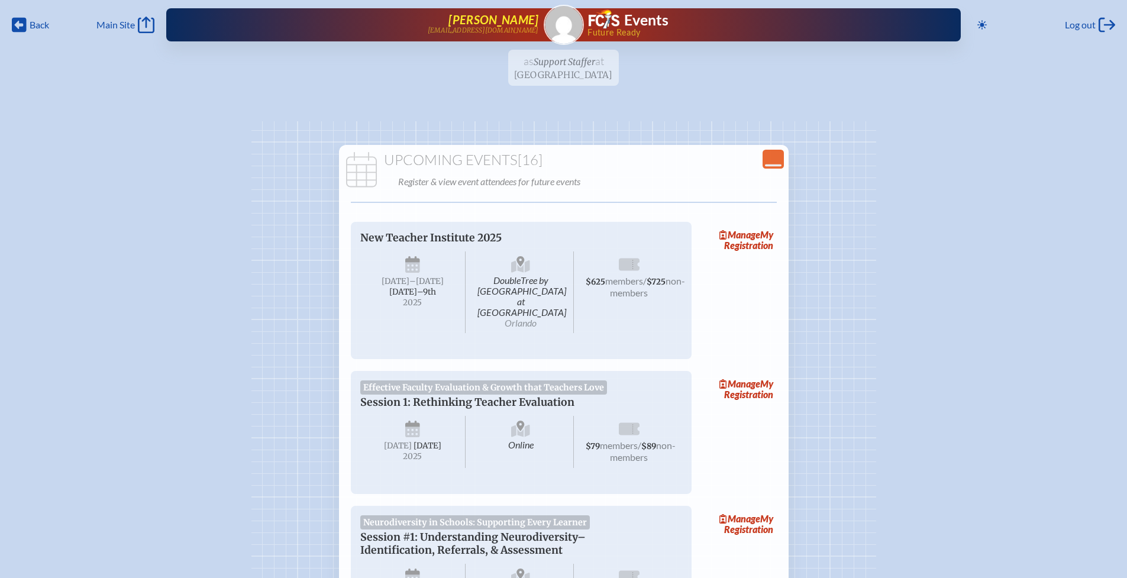
click at [511, 17] on span "Derek Daly" at bounding box center [493, 19] width 90 height 14
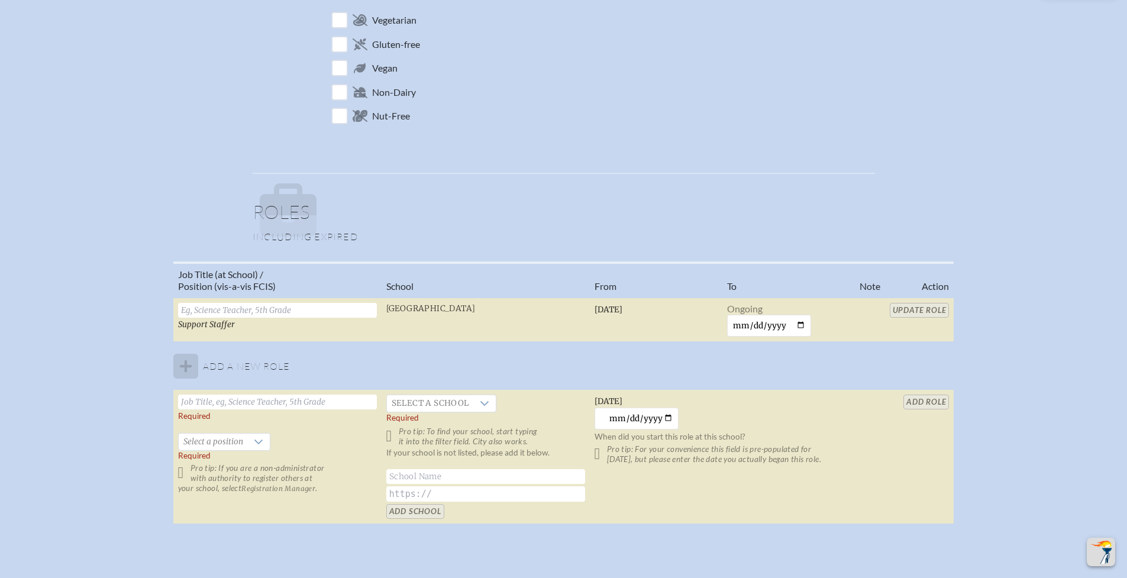
scroll to position [566, 0]
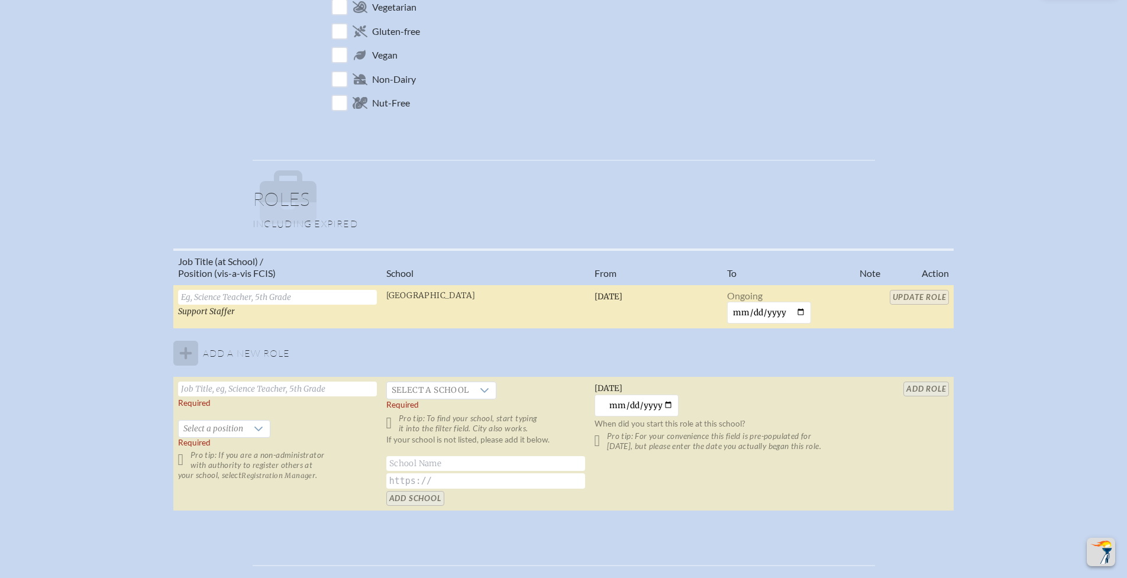
click at [277, 294] on input "text" at bounding box center [277, 297] width 199 height 15
type input "Upper School Director"
click at [900, 296] on input "Update Role" at bounding box center [920, 297] width 60 height 15
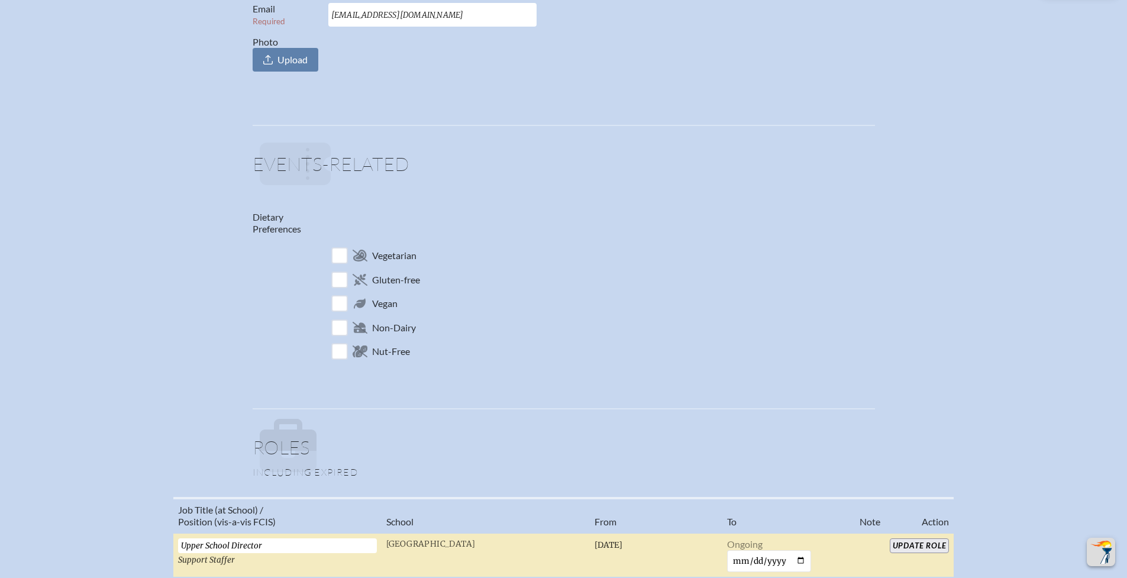
scroll to position [0, 0]
